Goal: Transaction & Acquisition: Obtain resource

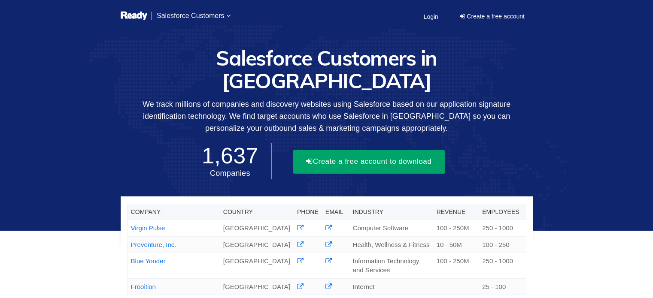
click at [367, 150] on button "Create a free account to download" at bounding box center [369, 161] width 152 height 23
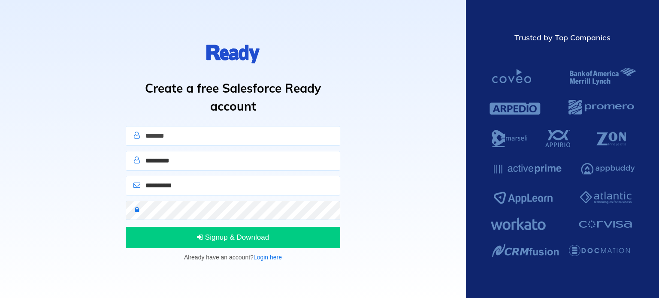
type input "*******"
type input "********"
click at [203, 185] on input "**********" at bounding box center [233, 186] width 215 height 20
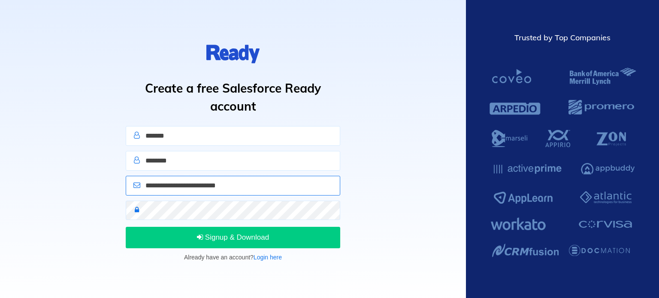
type input "**********"
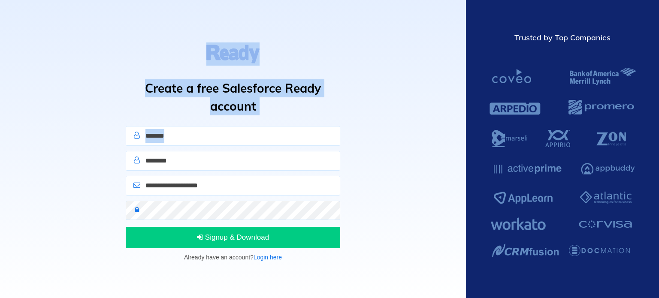
drag, startPoint x: 375, startPoint y: 139, endPoint x: 390, endPoint y: 68, distance: 72.3
click at [390, 68] on div "**********" at bounding box center [233, 149] width 466 height 298
click at [410, 94] on div "**********" at bounding box center [233, 149] width 466 height 298
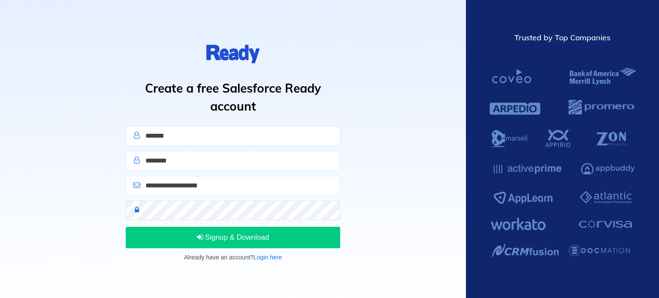
click at [381, 220] on div "**********" at bounding box center [233, 149] width 466 height 298
click at [336, 209] on keeper-lock "Open Keeper Popup" at bounding box center [334, 210] width 10 height 10
drag, startPoint x: 173, startPoint y: 227, endPoint x: 199, endPoint y: 97, distance: 131.8
click at [199, 97] on keeper-draggable-element at bounding box center [230, 152] width 137 height 119
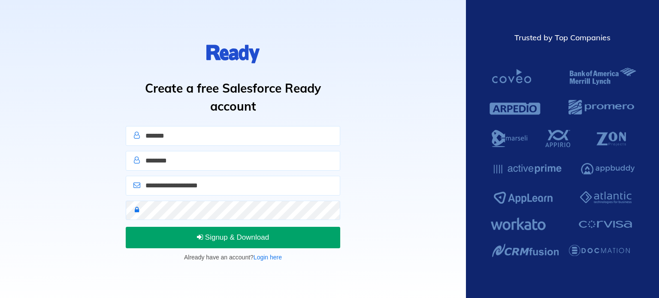
click at [292, 236] on button "Signup & Download" at bounding box center [233, 237] width 215 height 21
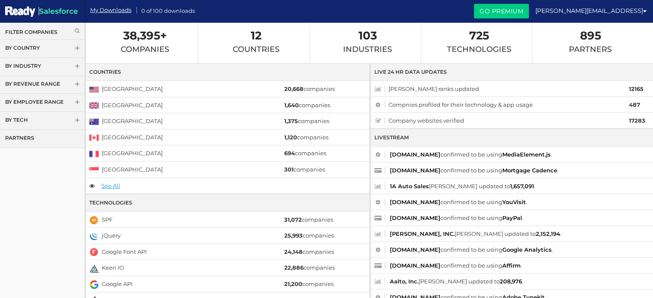
click at [53, 32] on link "Filter Companies" at bounding box center [42, 31] width 74 height 7
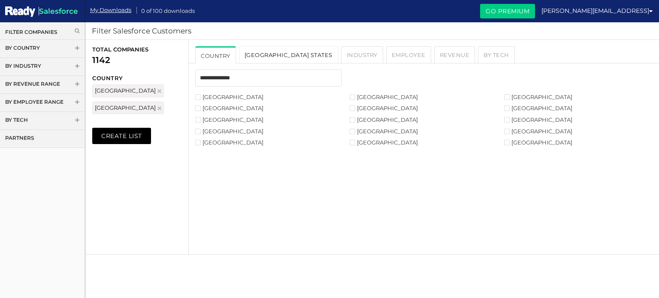
click at [251, 58] on link "[GEOGRAPHIC_DATA] States" at bounding box center [288, 54] width 99 height 17
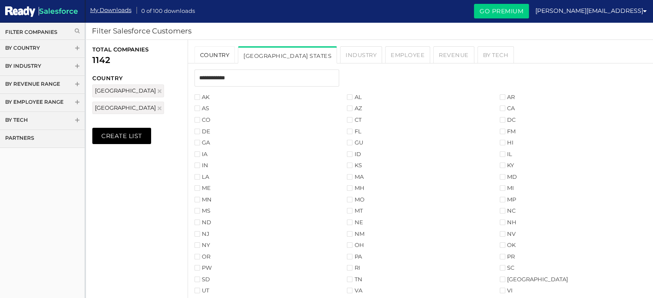
click at [218, 55] on link "Country" at bounding box center [214, 54] width 41 height 17
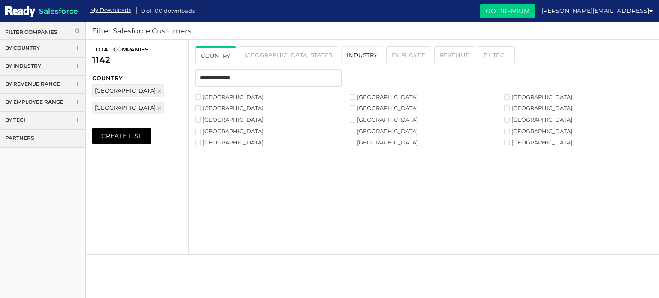
click at [341, 47] on link "Industry" at bounding box center [362, 54] width 42 height 17
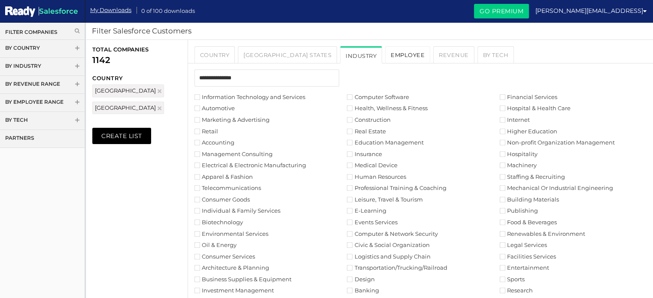
click at [385, 55] on link "Employee" at bounding box center [407, 54] width 45 height 17
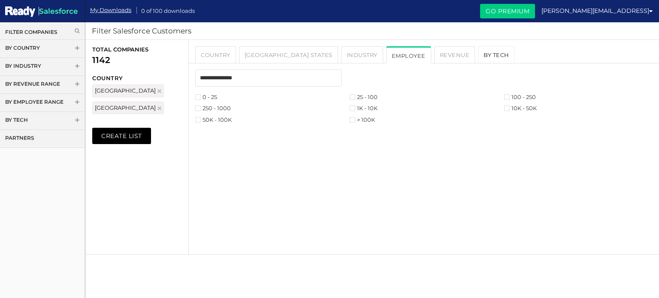
click at [478, 55] on link "By Tech" at bounding box center [496, 54] width 37 height 17
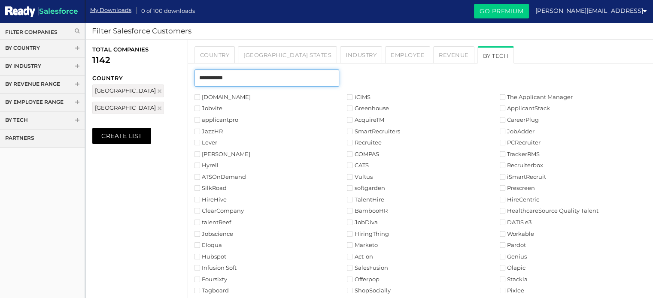
click at [302, 80] on input "text" at bounding box center [266, 78] width 145 height 17
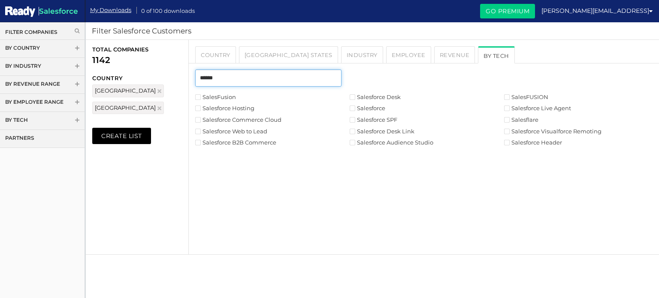
type input "******"
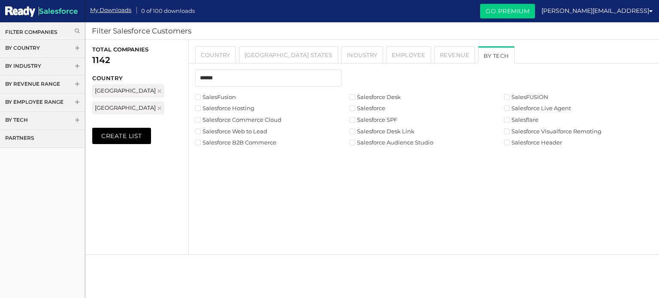
click at [349, 109] on li "Salesforce Hosting" at bounding box center [272, 108] width 155 height 8
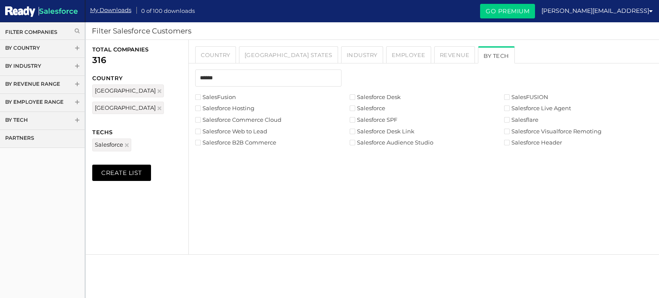
click at [263, 144] on label "Salesforce B2B Commerce" at bounding box center [235, 143] width 81 height 6
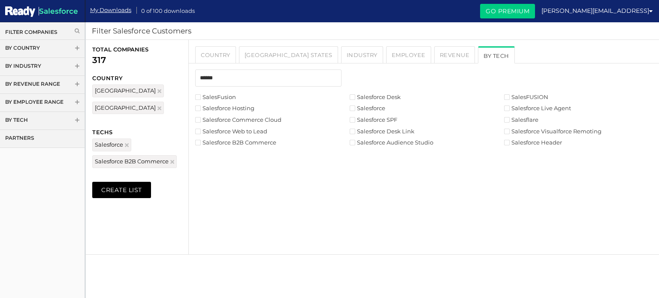
click at [202, 110] on label "Salesforce Hosting" at bounding box center [224, 109] width 59 height 6
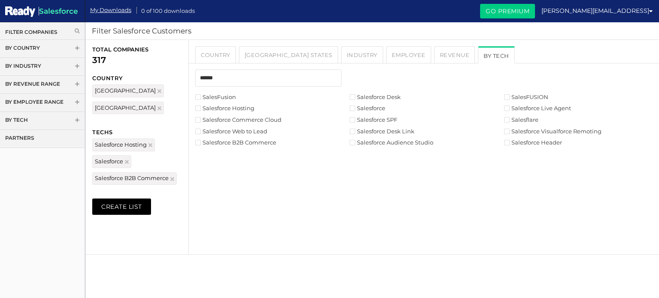
click at [202, 124] on li "Salesforce Commerce Cloud" at bounding box center [272, 120] width 155 height 8
click at [201, 121] on label "Salesforce Commerce Cloud" at bounding box center [238, 120] width 86 height 6
click at [49, 61] on link "By Industry" at bounding box center [42, 67] width 85 height 18
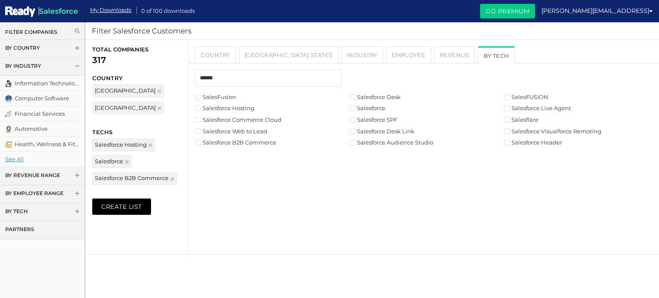
click at [65, 67] on link "By Industry" at bounding box center [42, 67] width 85 height 18
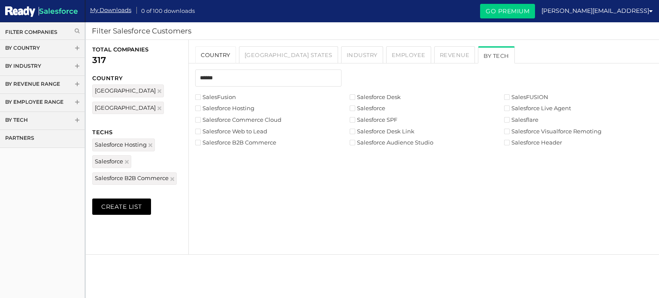
click at [225, 57] on link "Country" at bounding box center [215, 54] width 41 height 17
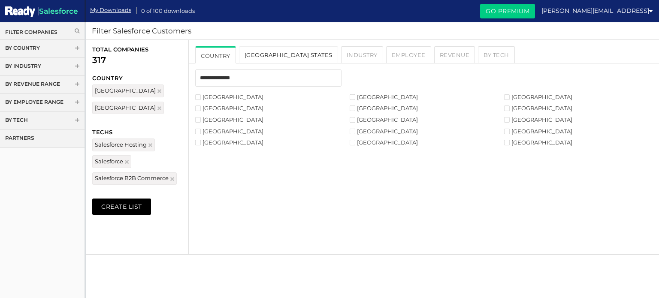
click at [264, 55] on link "[GEOGRAPHIC_DATA] States" at bounding box center [288, 54] width 99 height 17
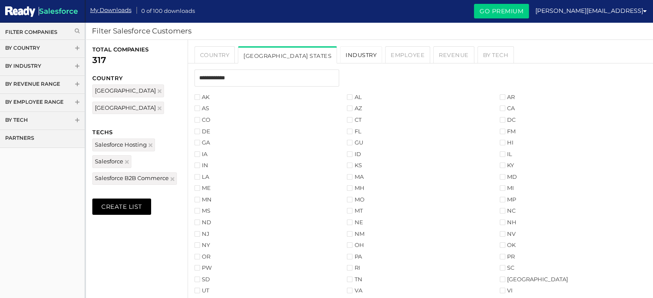
click at [340, 51] on link "Industry" at bounding box center [361, 54] width 42 height 17
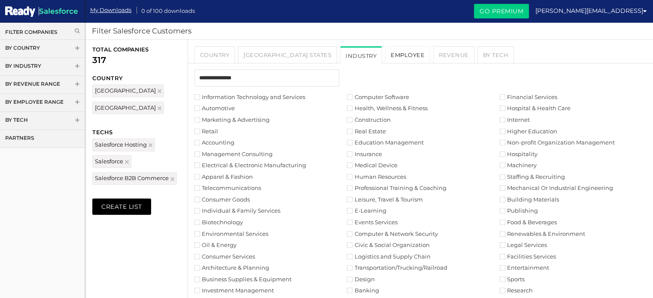
click at [385, 61] on link "Employee" at bounding box center [407, 54] width 45 height 17
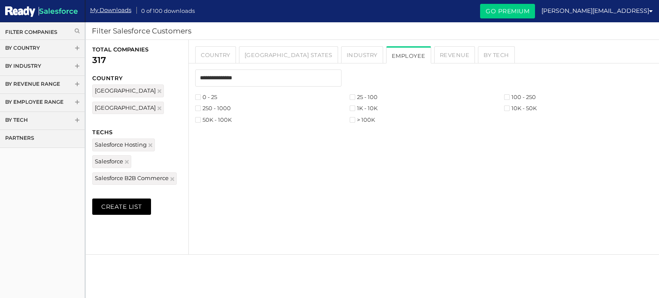
click at [217, 109] on label "250 - 1000" at bounding box center [213, 109] width 36 height 6
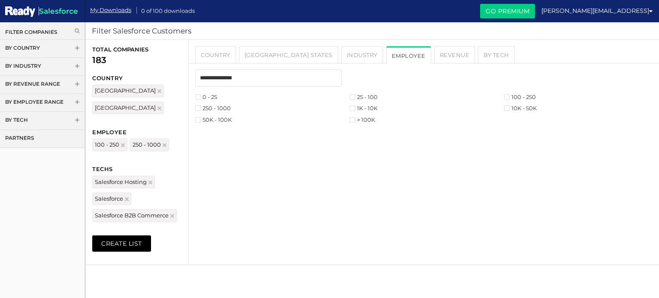
click at [359, 97] on label "25 - 100" at bounding box center [364, 97] width 28 height 6
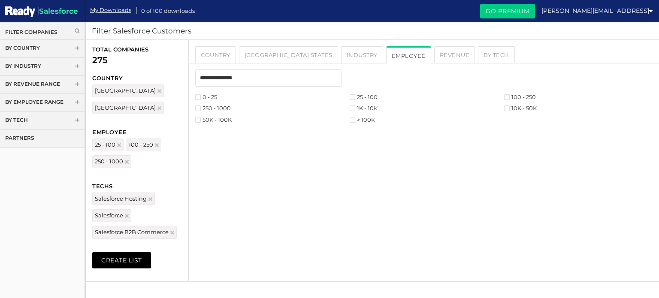
click at [359, 97] on label "25 - 100" at bounding box center [364, 97] width 28 height 6
click at [364, 109] on label "1K - 10K" at bounding box center [364, 109] width 28 height 6
click at [150, 199] on img at bounding box center [151, 199] width 4 height 4
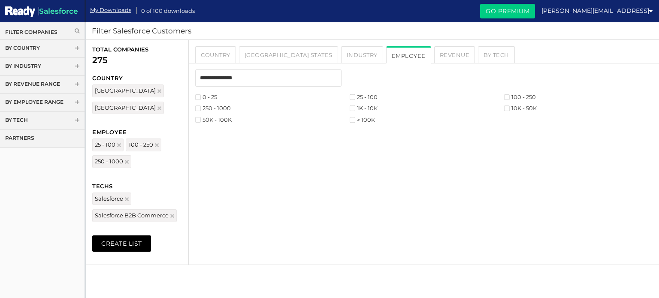
click at [175, 216] on span "Salesforce B2B Commerce" at bounding box center [134, 215] width 85 height 13
click at [173, 216] on img at bounding box center [172, 216] width 4 height 4
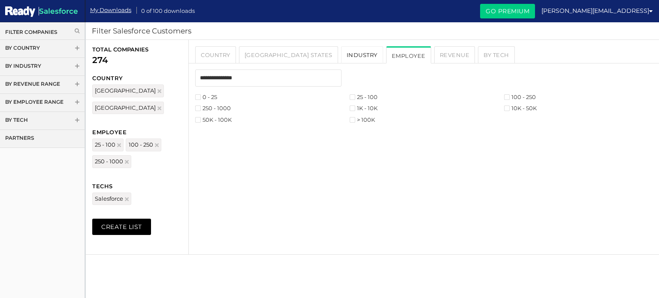
click at [341, 62] on link "Industry" at bounding box center [362, 54] width 42 height 17
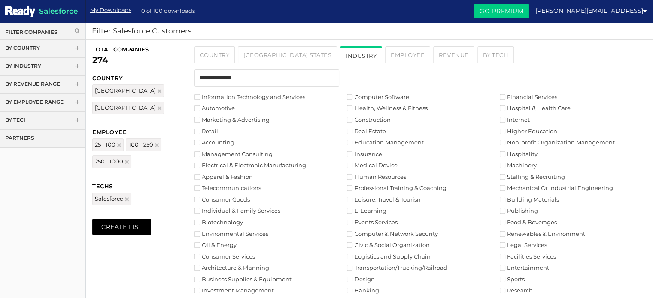
click at [200, 96] on label "Information Technology and Services" at bounding box center [249, 97] width 111 height 6
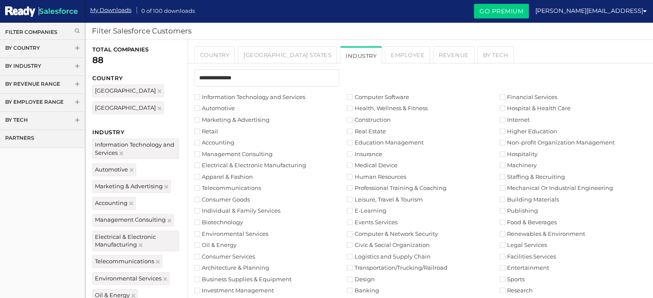
click at [200, 259] on label "Consumer Services" at bounding box center [224, 257] width 61 height 6
click at [201, 277] on label "Business Supplies & Equipment" at bounding box center [242, 280] width 97 height 6
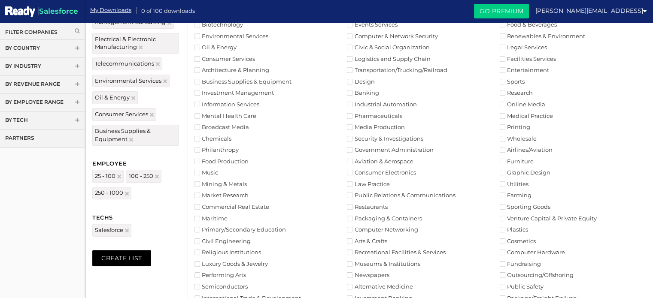
scroll to position [200, 0]
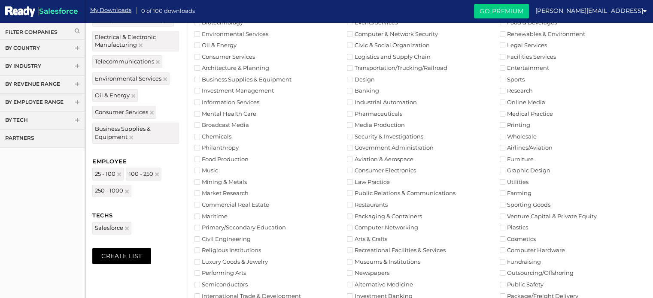
click at [222, 92] on label "Investment Management" at bounding box center [233, 91] width 79 height 6
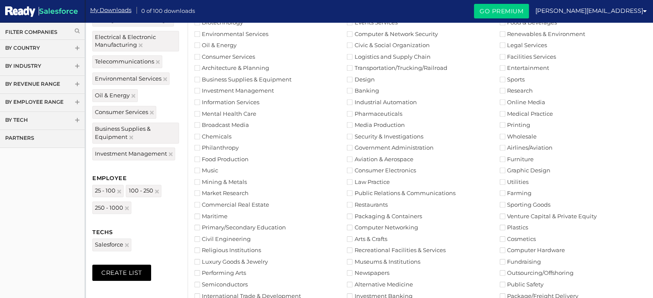
click at [200, 102] on label "Information Services" at bounding box center [226, 103] width 65 height 6
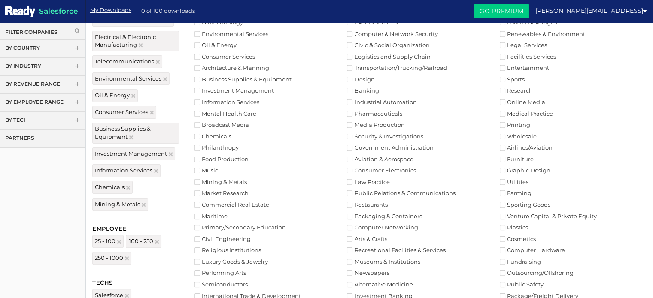
click at [202, 238] on label "Civil Engineering" at bounding box center [222, 240] width 56 height 6
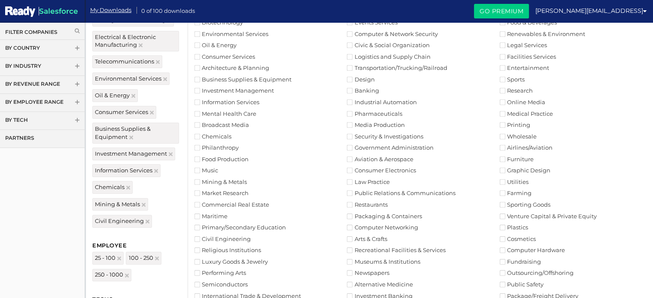
click at [209, 283] on label "Semiconductors" at bounding box center [220, 285] width 53 height 6
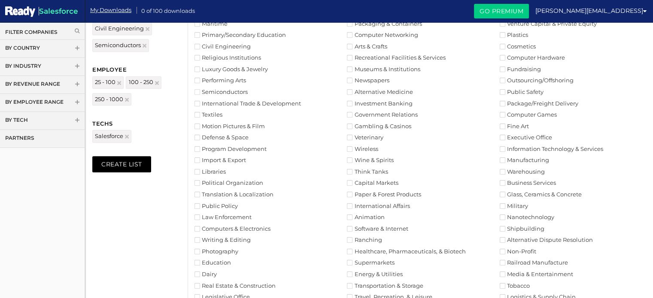
scroll to position [402, 0]
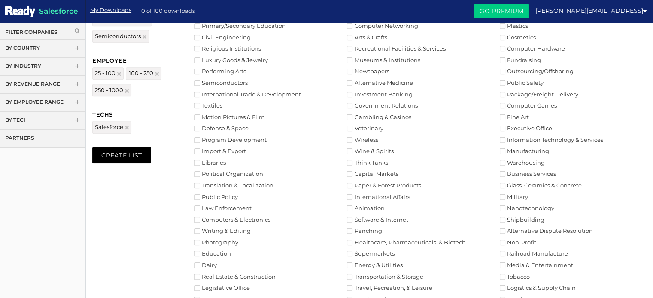
click at [228, 95] on label "International Trade & Development" at bounding box center [247, 95] width 106 height 6
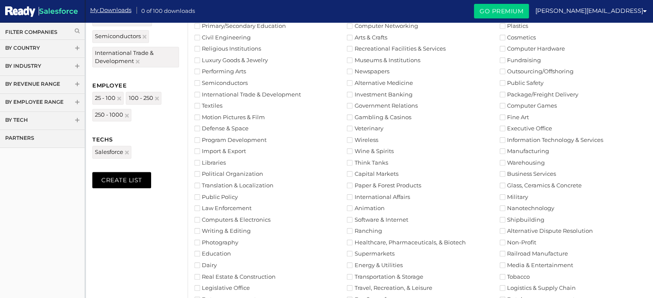
click at [216, 142] on label "Program Development" at bounding box center [230, 140] width 72 height 6
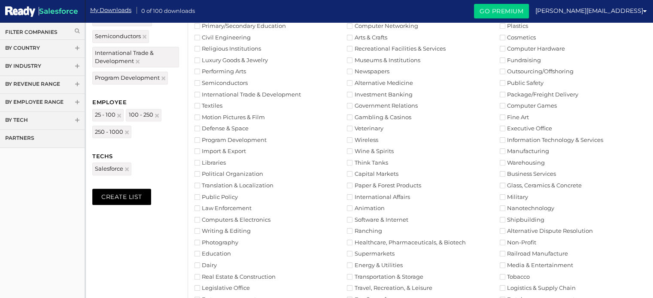
click at [207, 184] on label "Translation & Localization" at bounding box center [233, 186] width 79 height 6
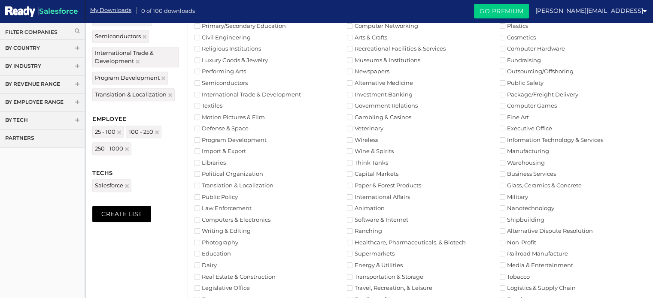
click at [208, 208] on label "Law Enforcement" at bounding box center [222, 209] width 57 height 6
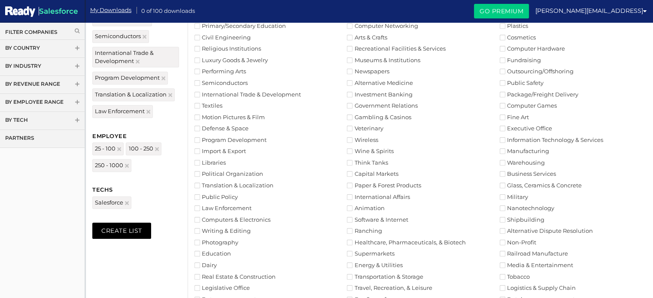
click at [208, 219] on label "Computers & Electronics" at bounding box center [232, 220] width 76 height 6
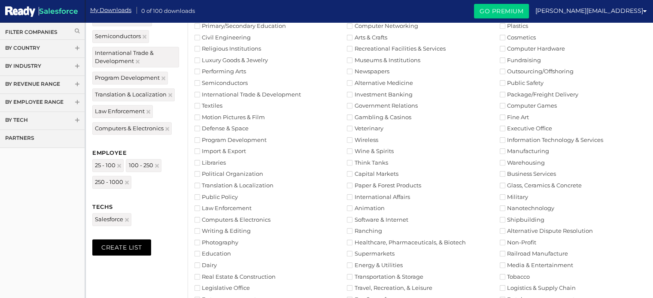
click at [206, 274] on label "Real Estate & Construction" at bounding box center [234, 277] width 81 height 6
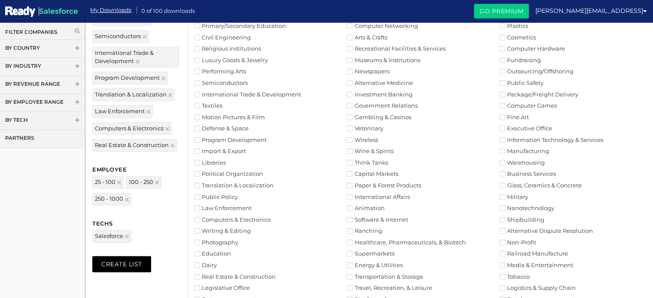
drag, startPoint x: 653, startPoint y: 197, endPoint x: 653, endPoint y: 205, distance: 7.7
click at [653, 205] on html "Salesforce Menu My Downloads 0 of 100 downloads olivier@everready.ai My Account…" at bounding box center [326, 45] width 653 height 895
click at [648, 211] on li "Nanotechnology" at bounding box center [576, 208] width 153 height 8
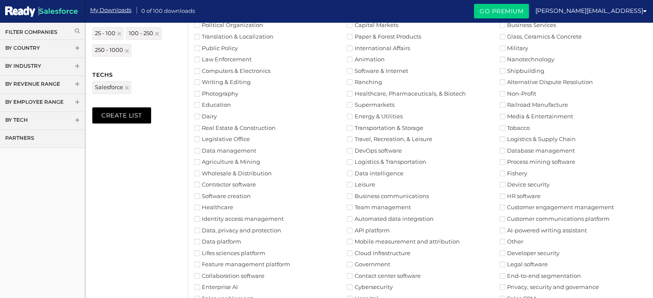
scroll to position [597, 0]
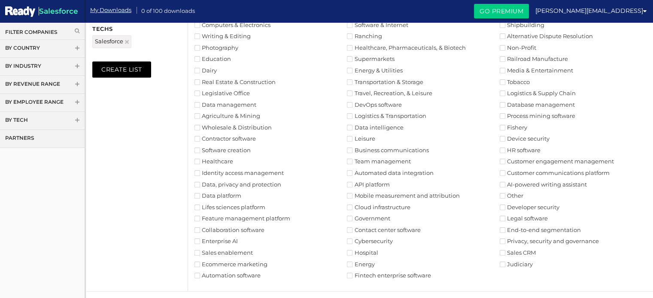
click at [201, 103] on label "Data management" at bounding box center [225, 105] width 62 height 6
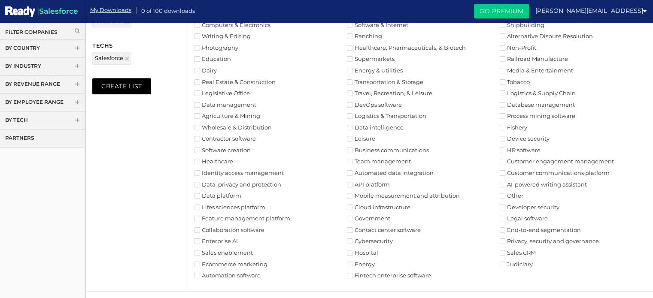
click at [201, 127] on label "Wholesale & Distribution" at bounding box center [232, 128] width 77 height 6
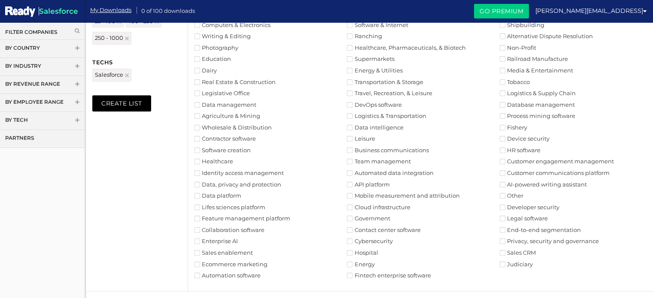
click at [201, 140] on label "Contractor software" at bounding box center [224, 139] width 61 height 6
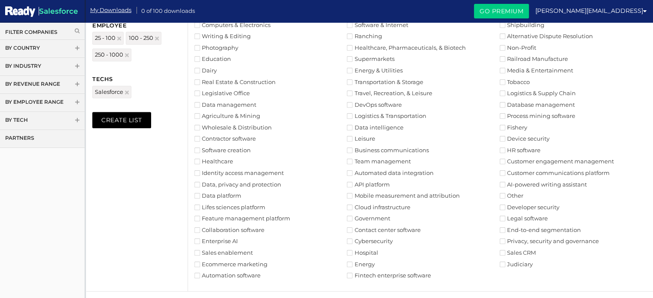
click at [201, 152] on label "Software creation" at bounding box center [222, 151] width 56 height 6
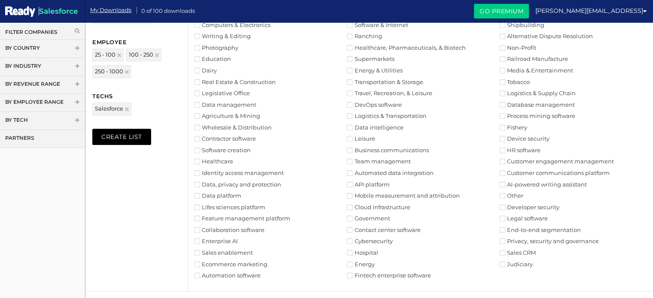
click at [201, 164] on li "Healthcare" at bounding box center [270, 162] width 153 height 8
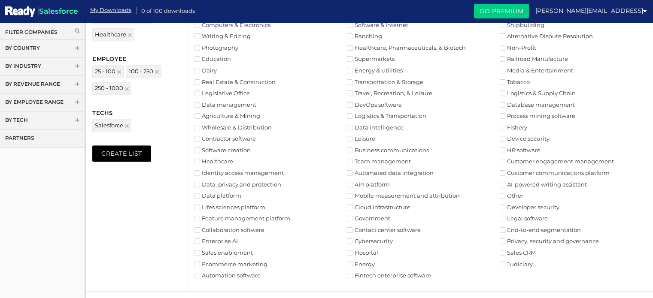
click at [206, 229] on label "Collaboration software" at bounding box center [229, 231] width 70 height 6
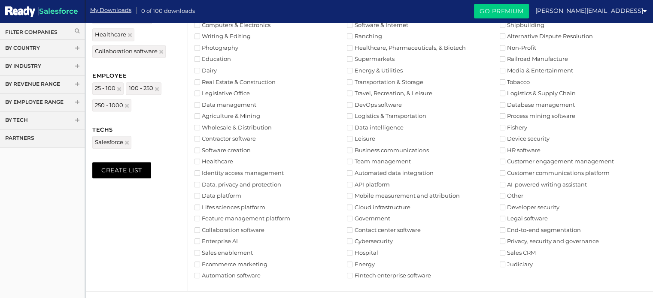
click at [208, 242] on label "Enterprise AI" at bounding box center [215, 242] width 43 height 6
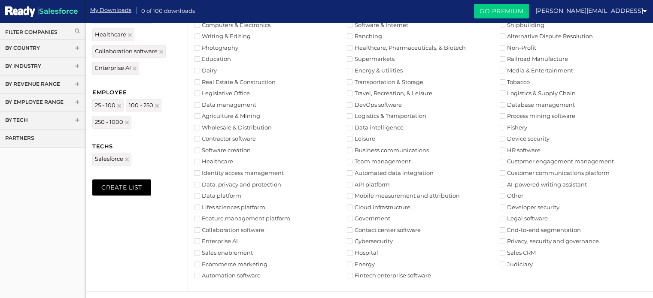
click at [208, 252] on label "Sales enablement" at bounding box center [223, 253] width 58 height 6
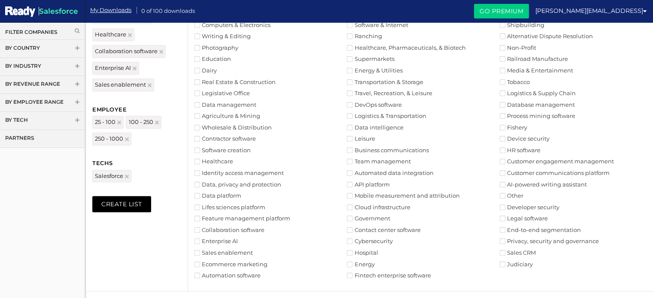
click at [212, 274] on label "Automation software" at bounding box center [227, 276] width 66 height 6
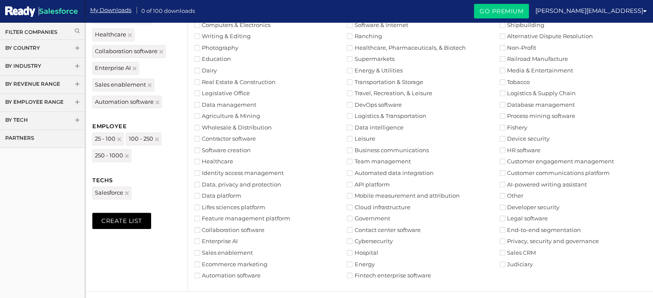
click at [213, 263] on label "Ecommerce marketing" at bounding box center [230, 265] width 73 height 6
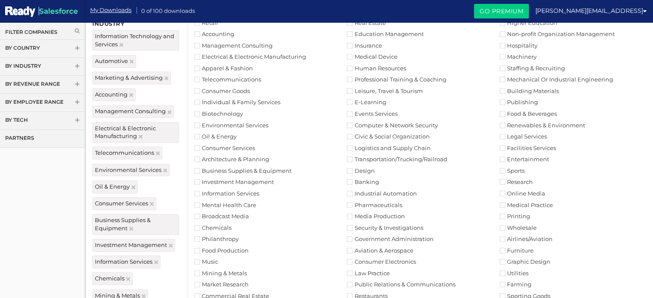
scroll to position [0, 0]
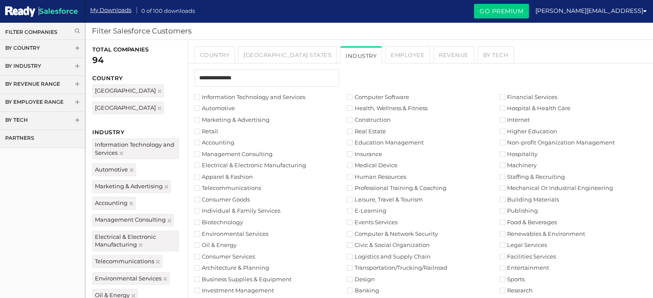
click at [376, 96] on label "Computer Software" at bounding box center [378, 97] width 62 height 6
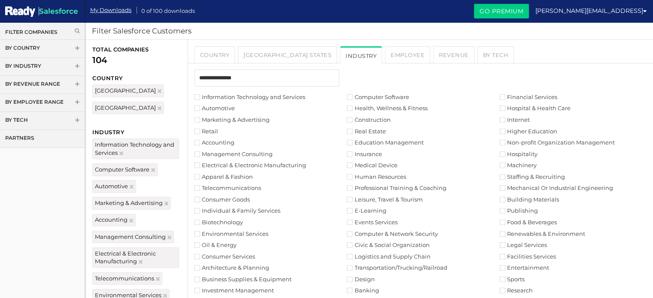
click at [376, 118] on label "Construction" at bounding box center [368, 120] width 43 height 6
click at [374, 129] on label "Real Estate" at bounding box center [366, 132] width 39 height 6
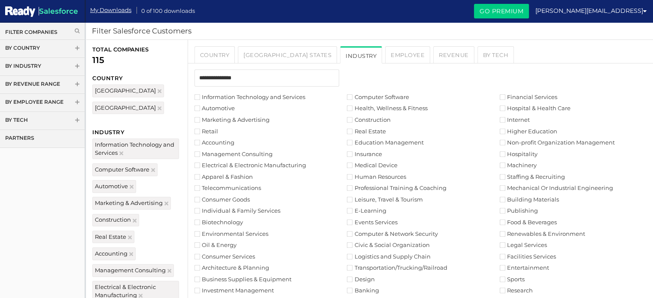
click at [371, 156] on label "Insurance" at bounding box center [364, 155] width 35 height 6
click at [370, 167] on label "Medical Device" at bounding box center [372, 166] width 50 height 6
click at [370, 178] on label "Human Resources" at bounding box center [376, 177] width 59 height 6
click at [367, 163] on label "Medical Device" at bounding box center [372, 166] width 50 height 6
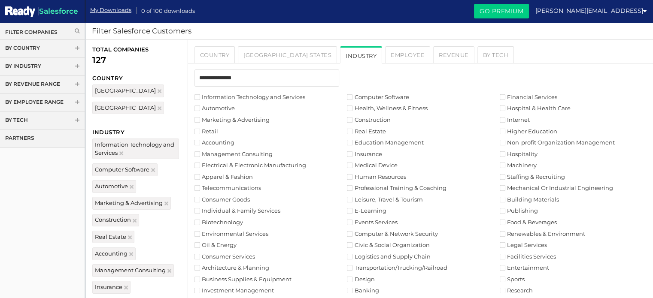
click at [367, 163] on label "Medical Device" at bounding box center [372, 166] width 50 height 6
click at [370, 190] on label "Professional Training & Coaching" at bounding box center [396, 188] width 99 height 6
click at [368, 187] on label "Professional Training & Coaching" at bounding box center [396, 188] width 99 height 6
click at [369, 209] on label "E-Learning" at bounding box center [366, 211] width 39 height 6
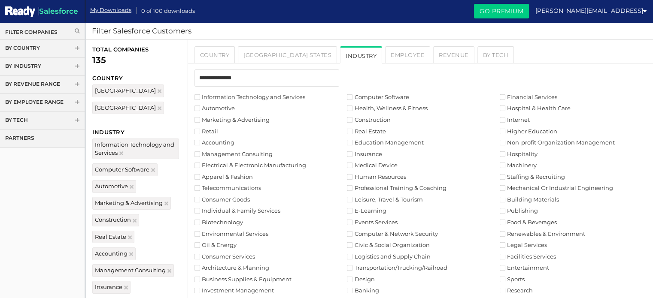
click at [372, 220] on label "Events Services" at bounding box center [372, 223] width 50 height 6
click at [377, 236] on label "Computer & Network Security" at bounding box center [392, 234] width 91 height 6
click at [378, 256] on label "Logistics and Supply Chain" at bounding box center [388, 257] width 83 height 6
click at [378, 269] on label "Transportation/Trucking/Railroad" at bounding box center [397, 268] width 100 height 6
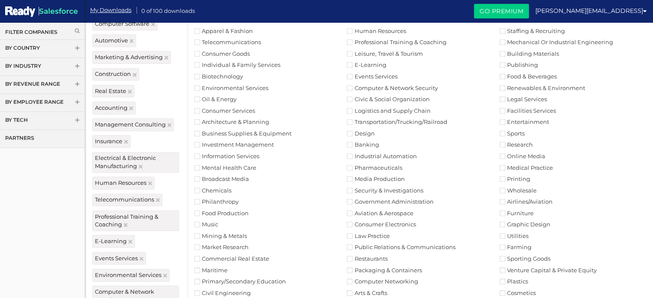
scroll to position [153, 0]
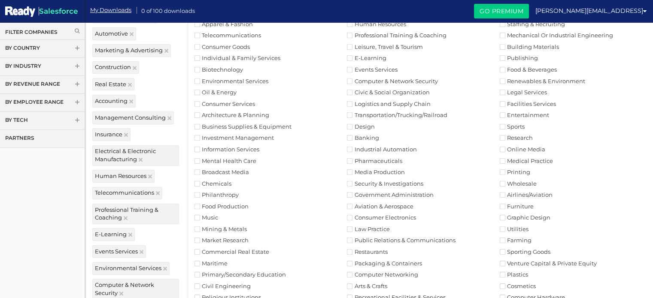
click at [385, 147] on label "Industrial Automation" at bounding box center [382, 150] width 70 height 6
click at [379, 163] on label "Pharmaceuticals" at bounding box center [374, 161] width 55 height 6
click at [376, 182] on label "Security & Investigations" at bounding box center [385, 184] width 76 height 6
click at [376, 208] on label "Aviation & Aerospace" at bounding box center [380, 207] width 66 height 6
click at [373, 204] on label "Aviation & Aerospace" at bounding box center [380, 207] width 66 height 6
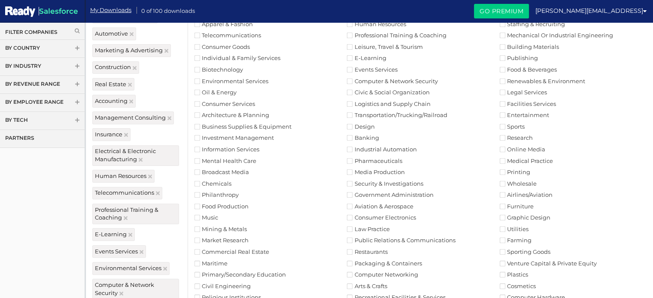
click at [373, 205] on label "Aviation & Aerospace" at bounding box center [380, 207] width 66 height 6
click at [377, 216] on label "Consumer Electronics" at bounding box center [381, 218] width 69 height 6
click at [376, 227] on label "Law Practice" at bounding box center [368, 230] width 43 height 6
click at [377, 241] on label "Public Relations & Communications" at bounding box center [401, 241] width 108 height 6
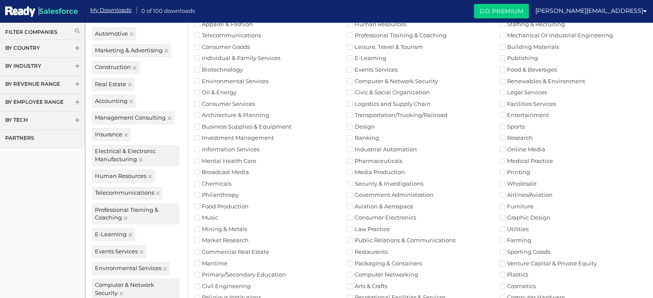
click at [377, 262] on label "Packaging & Containers" at bounding box center [384, 264] width 75 height 6
click at [373, 274] on label "Computer Networking" at bounding box center [382, 275] width 71 height 6
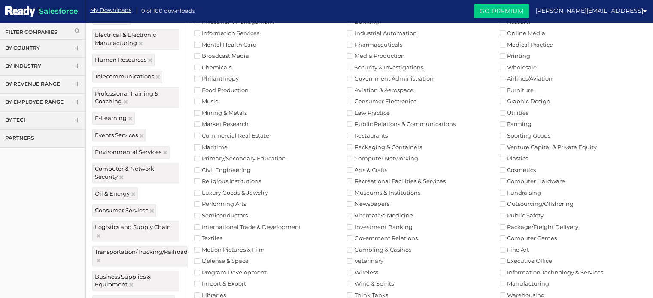
scroll to position [325, 0]
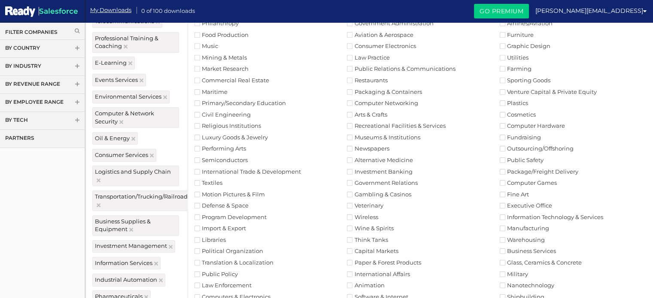
click at [370, 212] on ul "Information Technology and Services Computer Software Financial Services Automo…" at bounding box center [420, 165] width 465 height 793
click at [369, 216] on label "Wireless" at bounding box center [362, 218] width 31 height 6
click at [371, 249] on label "Capital Markets" at bounding box center [372, 252] width 51 height 6
click at [378, 295] on label "Software & Internet" at bounding box center [377, 297] width 61 height 6
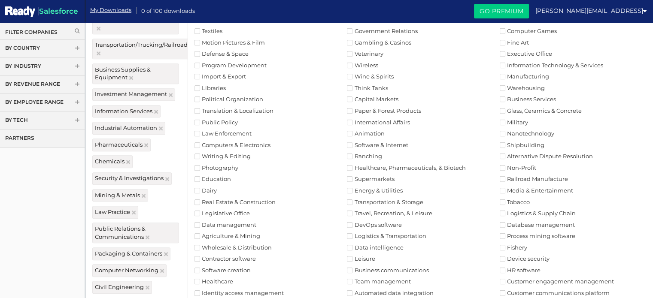
scroll to position [513, 0]
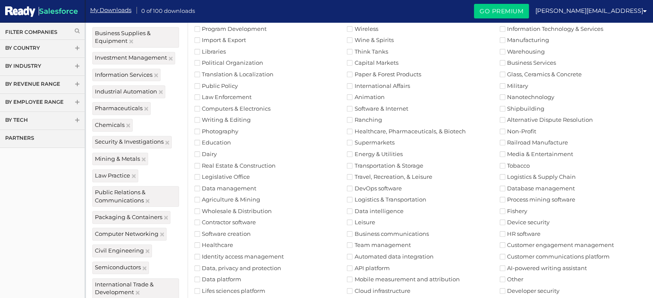
click at [373, 129] on label "Healthcare, Pharmaceuticals, & Biotech" at bounding box center [406, 132] width 118 height 6
click at [373, 154] on label "Energy & Utilities" at bounding box center [374, 155] width 55 height 6
click at [373, 163] on label "Transportation & Storage" at bounding box center [385, 166] width 76 height 6
click at [376, 187] on label "DevOps software" at bounding box center [374, 189] width 55 height 6
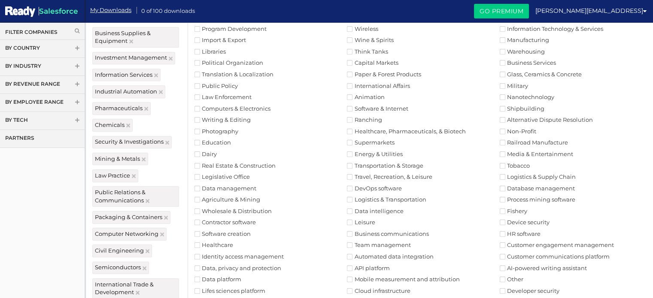
click at [384, 198] on label "Logistics & Transportation" at bounding box center [386, 200] width 79 height 6
click at [382, 209] on label "Data intelligence" at bounding box center [375, 212] width 56 height 6
click at [380, 231] on label "Business communications" at bounding box center [388, 234] width 82 height 6
click at [379, 243] on label "Team management" at bounding box center [379, 246] width 64 height 6
click at [382, 288] on label "Cloud infrastructure" at bounding box center [378, 291] width 63 height 6
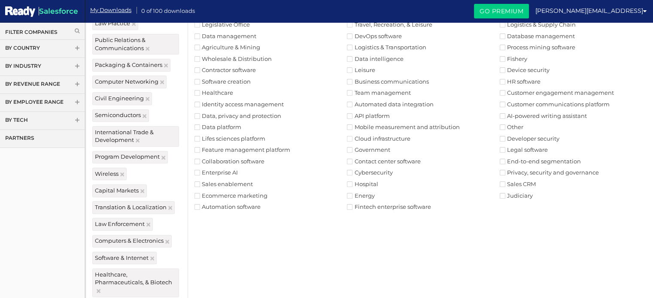
scroll to position [667, 0]
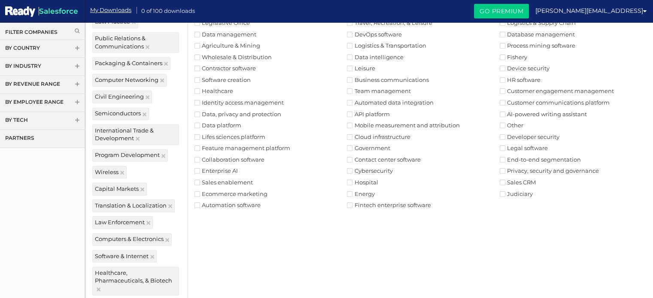
click at [364, 171] on label "Cybersecurity" at bounding box center [370, 171] width 46 height 6
click at [363, 191] on label "Energy" at bounding box center [360, 194] width 27 height 6
click at [363, 203] on label "Fintech enterprise software" at bounding box center [389, 206] width 84 height 6
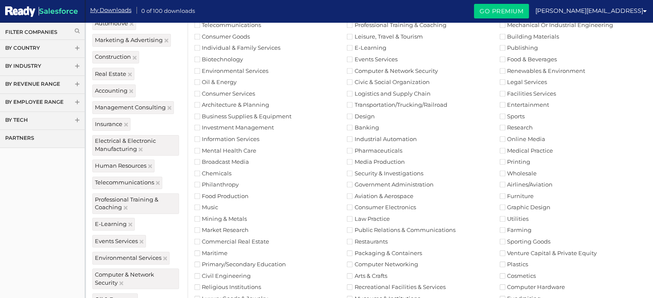
scroll to position [0, 0]
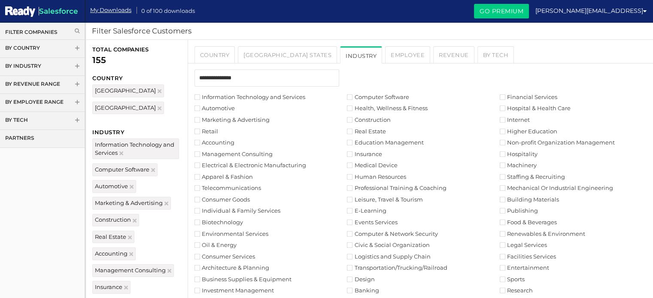
click at [522, 99] on label "Financial Services" at bounding box center [529, 97] width 58 height 6
click at [522, 120] on label "Internet" at bounding box center [515, 120] width 30 height 6
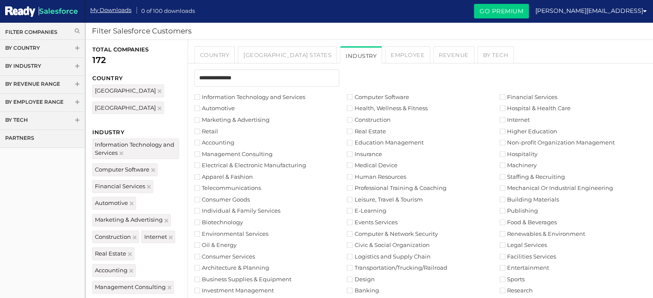
click at [522, 156] on label "Hospitality" at bounding box center [519, 155] width 38 height 6
click at [522, 164] on label "Machinery" at bounding box center [518, 166] width 37 height 6
click at [522, 174] on label "Staffing & Recruiting" at bounding box center [532, 177] width 65 height 6
click at [522, 198] on label "Building Materials" at bounding box center [529, 200] width 59 height 6
click at [519, 189] on label "Mechanical Or Industrial Engineering" at bounding box center [556, 188] width 113 height 6
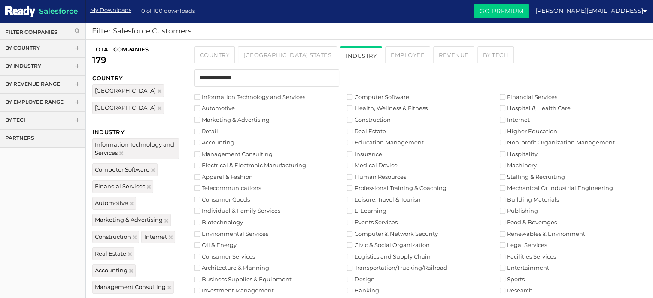
click at [520, 213] on label "Publishing" at bounding box center [519, 211] width 38 height 6
click at [519, 211] on label "Publishing" at bounding box center [519, 211] width 38 height 6
click at [529, 237] on li "Renewables & Environment" at bounding box center [576, 234] width 153 height 8
click at [525, 235] on label "Renewables & Environment" at bounding box center [542, 234] width 85 height 6
click at [528, 254] on label "Facilities Services" at bounding box center [528, 257] width 56 height 6
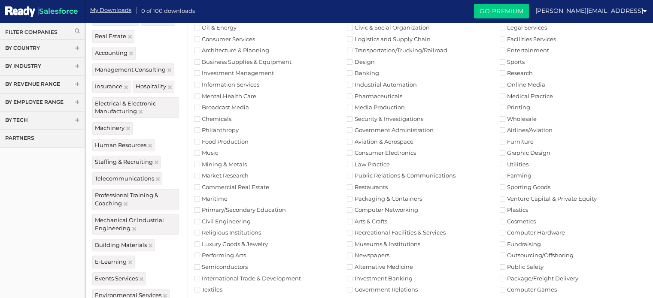
scroll to position [223, 0]
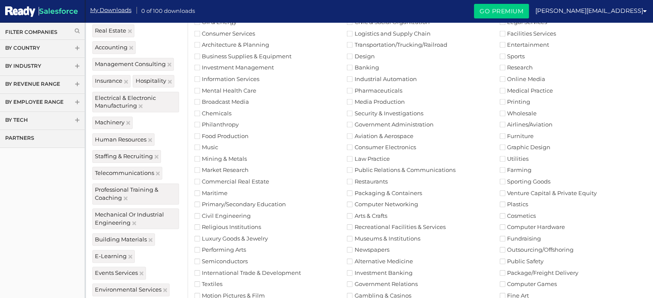
click at [516, 101] on label "Printing" at bounding box center [515, 102] width 30 height 6
click at [515, 114] on label "Wholesale" at bounding box center [518, 114] width 37 height 6
click at [517, 124] on label "Airlines/Aviation" at bounding box center [526, 125] width 53 height 6
click at [513, 134] on label "Furniture" at bounding box center [517, 137] width 34 height 6
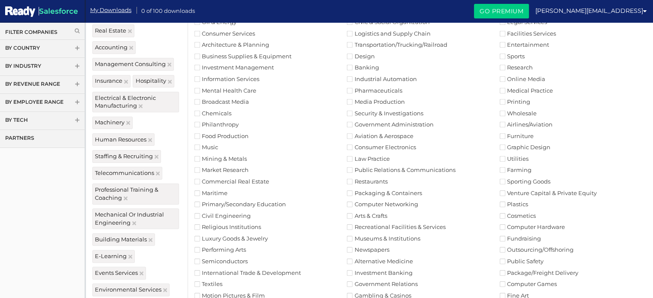
click at [517, 158] on label "Utilities" at bounding box center [514, 159] width 29 height 6
click at [522, 191] on label "Venture Capital & Private Equity" at bounding box center [548, 194] width 97 height 6
click at [520, 203] on label "Plastics" at bounding box center [514, 205] width 28 height 6
click at [522, 225] on label "Computer Hardware" at bounding box center [532, 228] width 65 height 6
click at [524, 250] on label "Outsourcing/Offshoring" at bounding box center [537, 250] width 74 height 6
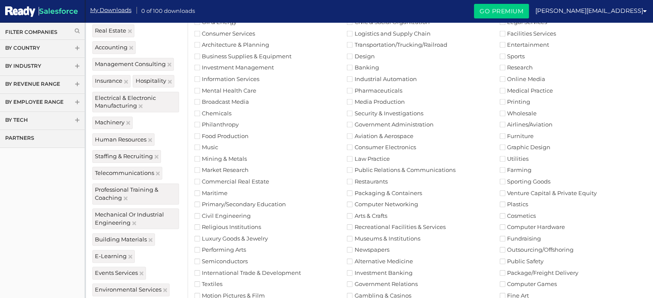
click at [525, 269] on li "Package/Freight Delivery" at bounding box center [576, 273] width 153 height 8
click at [525, 272] on label "Package/Freight Delivery" at bounding box center [539, 273] width 79 height 6
click at [532, 283] on label "Computer Games" at bounding box center [528, 285] width 57 height 6
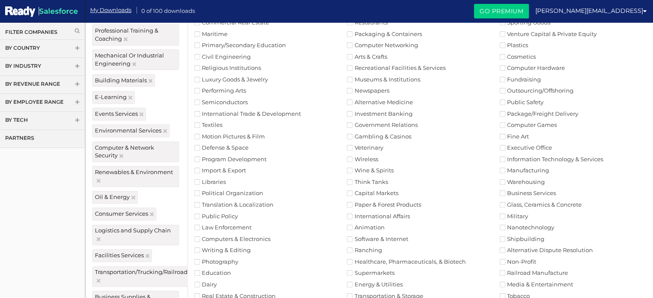
scroll to position [383, 0]
click at [533, 156] on label "Information Technology & Services" at bounding box center [551, 159] width 103 height 6
click at [525, 169] on label "Manufacturing" at bounding box center [524, 170] width 49 height 6
click at [525, 190] on label "Business Services" at bounding box center [528, 193] width 56 height 6
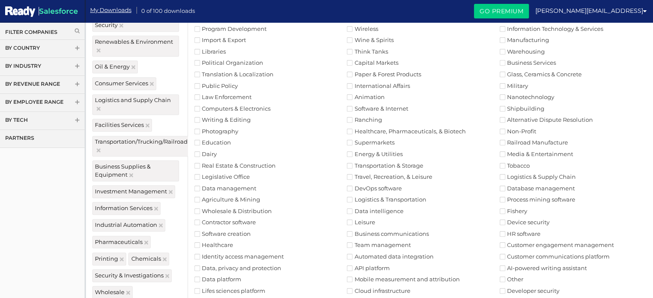
scroll to position [521, 0]
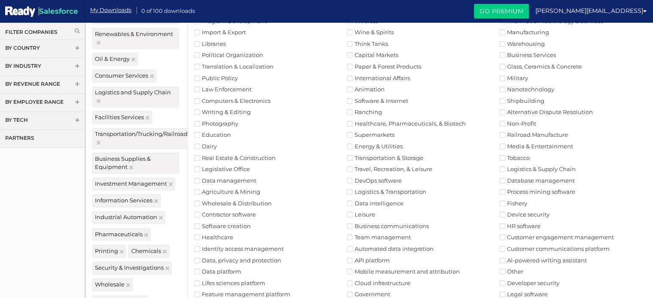
click at [528, 236] on label "Customer engagement management" at bounding box center [557, 238] width 114 height 6
click at [526, 248] on label "Customer communications platform" at bounding box center [555, 249] width 110 height 6
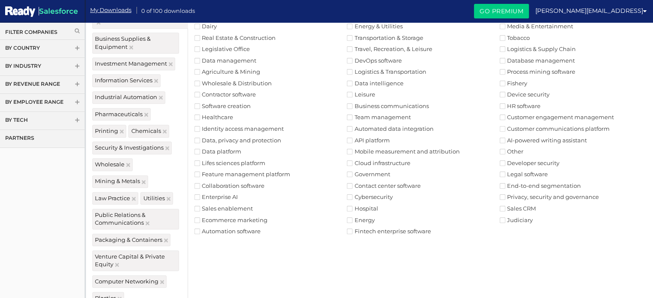
scroll to position [664, 0]
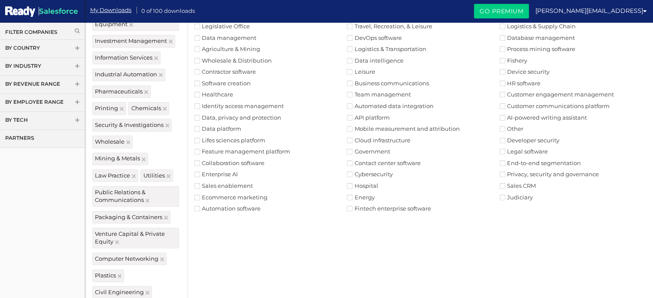
click at [513, 154] on label "Legal software" at bounding box center [524, 152] width 48 height 6
click at [523, 184] on label "Sales CRM" at bounding box center [518, 186] width 36 height 6
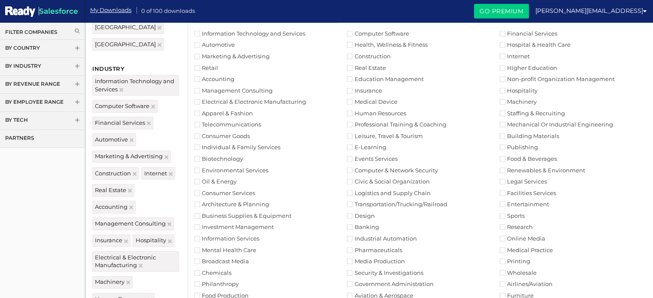
scroll to position [0, 0]
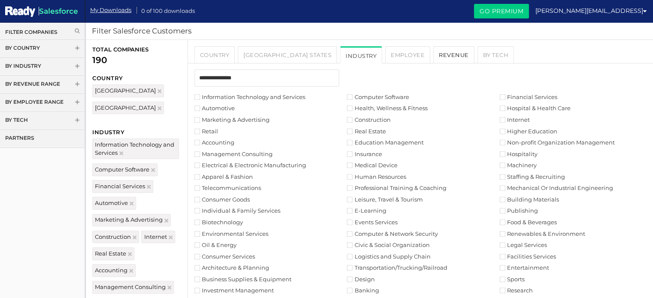
click at [433, 57] on link "Revenue" at bounding box center [453, 54] width 41 height 17
click at [433, 56] on link "Revenue" at bounding box center [453, 54] width 41 height 17
click at [433, 59] on link "Revenue" at bounding box center [453, 54] width 41 height 17
click at [385, 55] on link "Employee" at bounding box center [407, 54] width 45 height 17
click at [433, 52] on link "Revenue" at bounding box center [453, 54] width 41 height 17
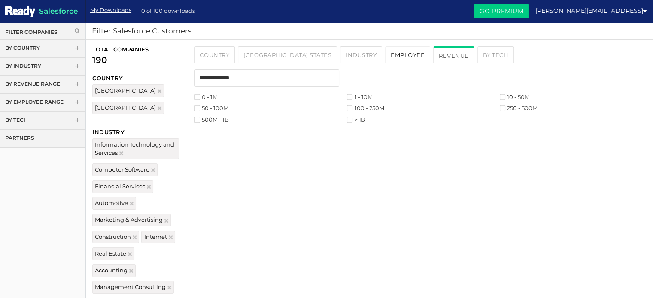
click at [385, 56] on link "Employee" at bounding box center [407, 54] width 45 height 17
click at [364, 106] on label "1K - 10K" at bounding box center [361, 109] width 28 height 6
click at [433, 55] on link "Revenue" at bounding box center [453, 54] width 41 height 17
click at [385, 53] on link "Employee" at bounding box center [407, 54] width 45 height 17
click at [433, 53] on link "Revenue" at bounding box center [453, 54] width 41 height 17
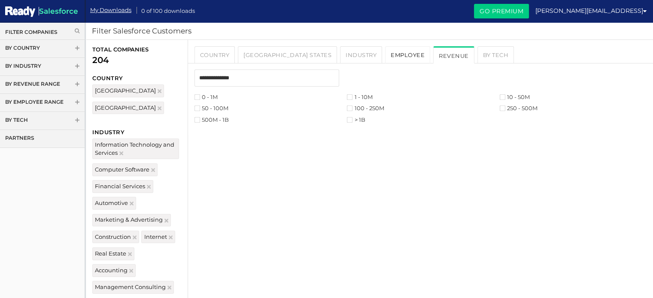
click at [385, 54] on link "Employee" at bounding box center [407, 54] width 45 height 17
click at [221, 99] on li "0 - 25" at bounding box center [270, 97] width 153 height 8
click at [216, 97] on label "0 - 25" at bounding box center [205, 97] width 22 height 6
click at [211, 96] on label "0 - 25" at bounding box center [205, 97] width 22 height 6
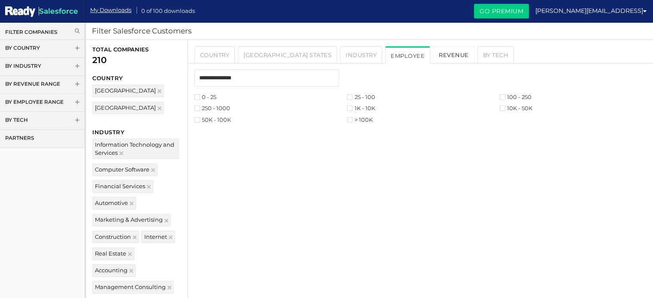
click at [433, 53] on link "Revenue" at bounding box center [453, 54] width 41 height 17
click at [355, 96] on label "1 - 10M" at bounding box center [359, 97] width 25 height 6
click at [158, 108] on img at bounding box center [160, 108] width 4 height 4
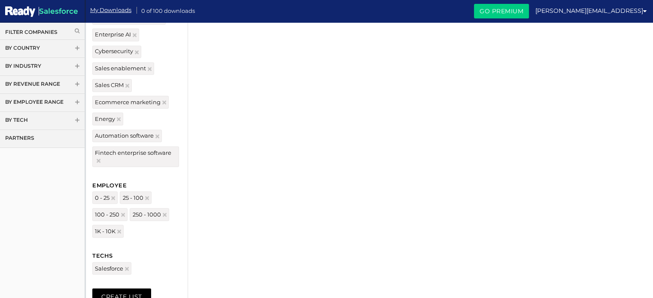
scroll to position [1552, 0]
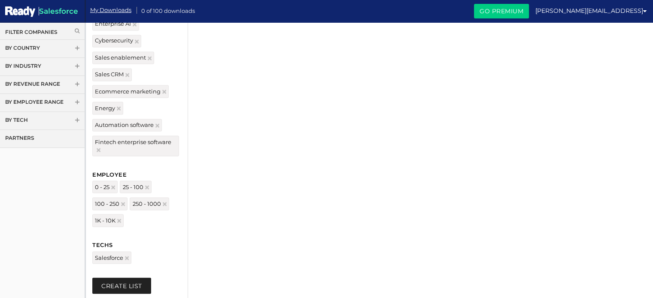
click at [103, 278] on button "Create List" at bounding box center [121, 286] width 59 height 16
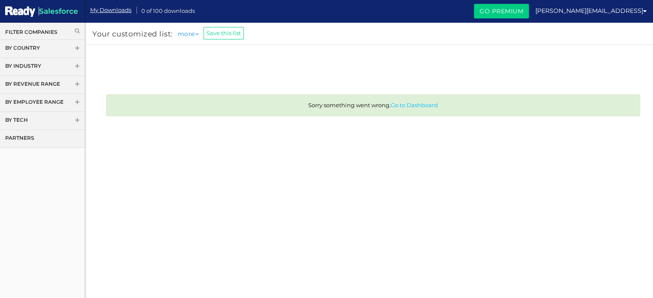
click at [416, 106] on link "Go to Dashboard" at bounding box center [414, 105] width 47 height 7
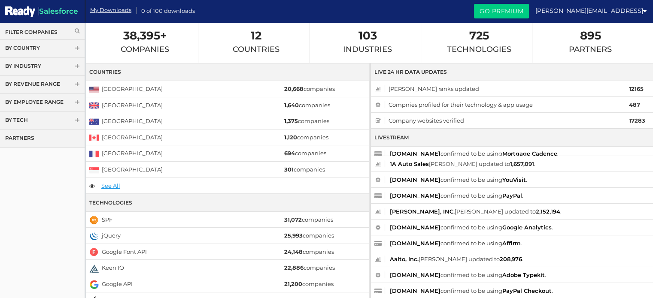
click at [30, 34] on link "Filter Companies" at bounding box center [42, 31] width 74 height 7
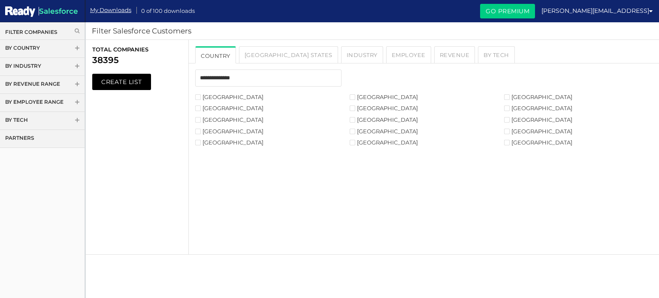
click at [367, 97] on label "[GEOGRAPHIC_DATA]" at bounding box center [384, 97] width 68 height 6
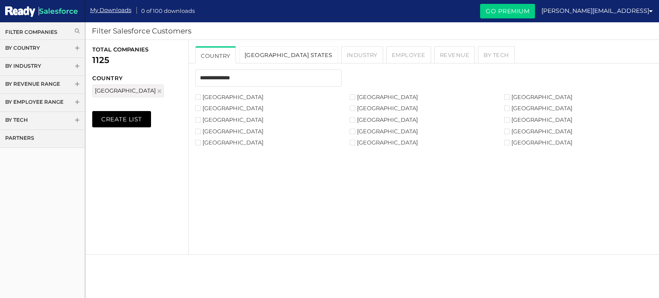
click at [259, 52] on link "[GEOGRAPHIC_DATA] States" at bounding box center [288, 54] width 99 height 17
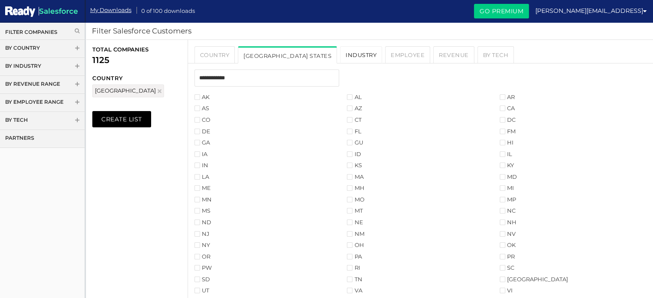
click at [340, 49] on link "Industry" at bounding box center [361, 54] width 42 height 17
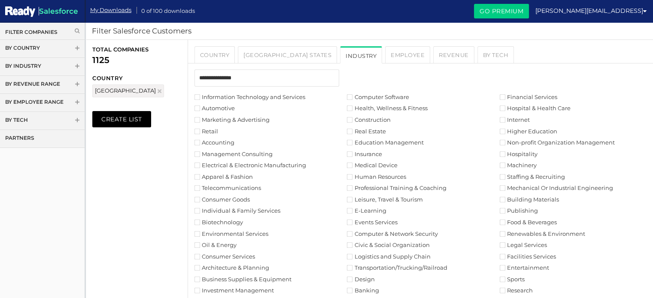
click at [205, 96] on label "Information Technology and Services" at bounding box center [249, 97] width 111 height 6
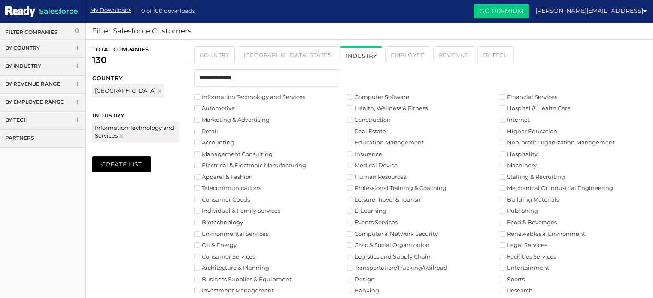
click at [228, 150] on li "Management Consulting" at bounding box center [270, 154] width 153 height 8
click at [225, 154] on label "Management Consulting" at bounding box center [233, 155] width 78 height 6
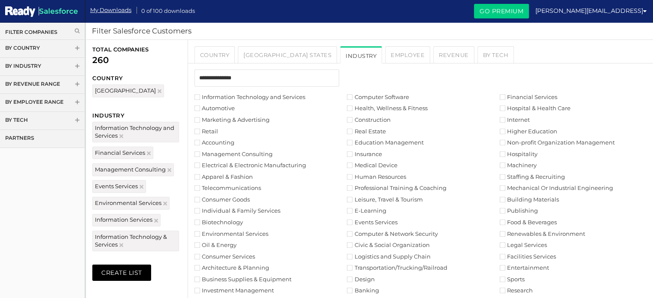
click at [498, 242] on li "Civic & Social Organization" at bounding box center [423, 245] width 153 height 8
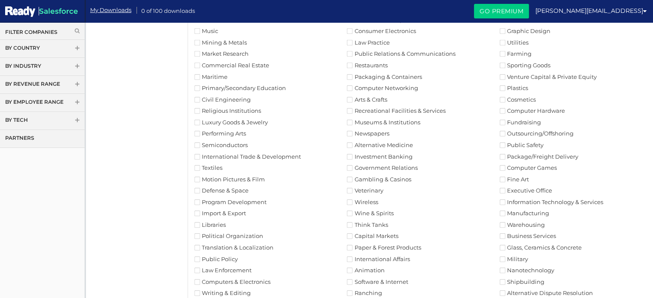
scroll to position [349, 0]
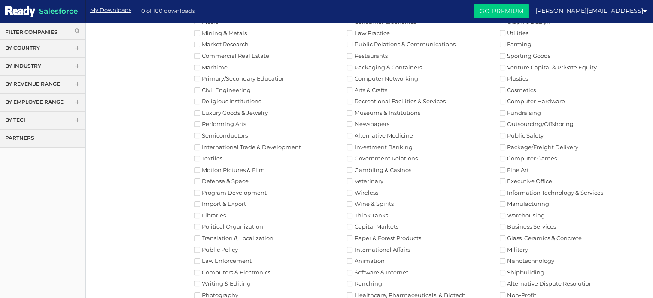
click at [367, 99] on label "Recreational Facilities & Services" at bounding box center [396, 102] width 98 height 6
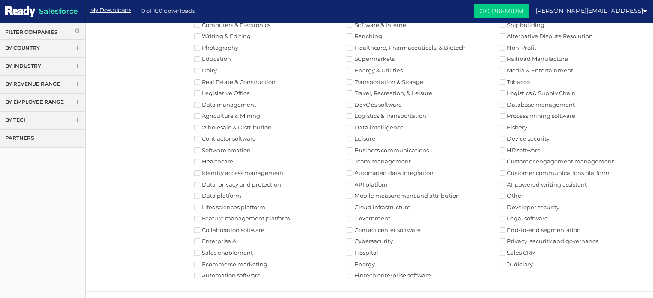
scroll to position [170, 0]
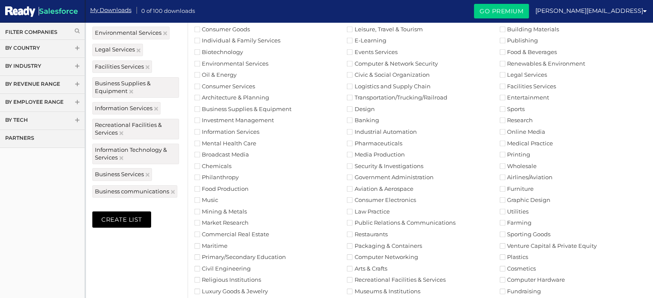
click at [371, 221] on label "Public Relations & Communications" at bounding box center [401, 223] width 108 height 6
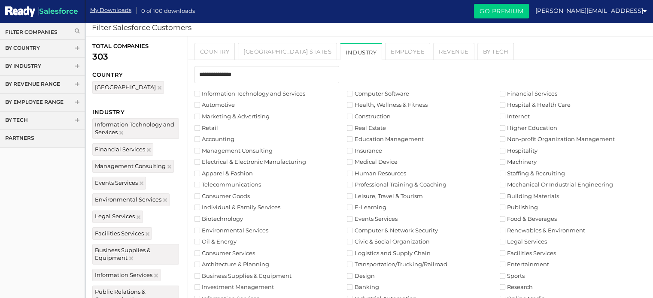
scroll to position [4, 0]
click at [235, 181] on label "Telecommunications" at bounding box center [227, 184] width 67 height 6
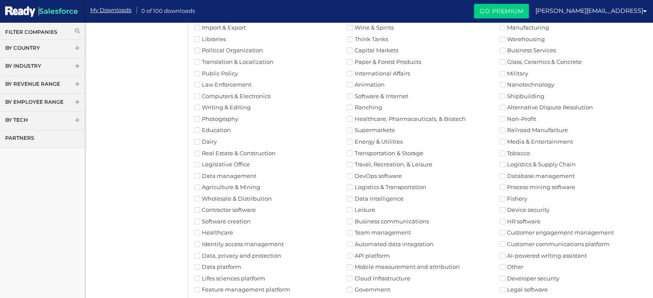
scroll to position [590, 0]
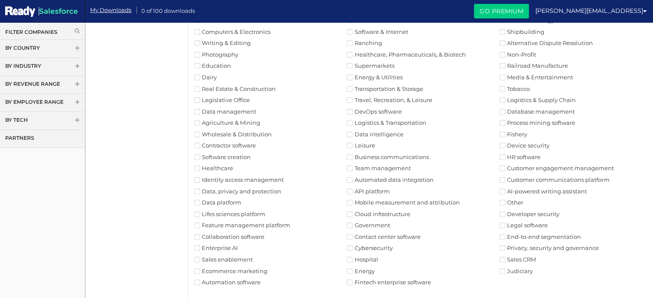
click at [515, 177] on label "Customer communications platform" at bounding box center [555, 180] width 110 height 6
click at [511, 166] on label "Customer engagement management" at bounding box center [557, 169] width 114 height 6
click at [208, 238] on label "Collaboration software" at bounding box center [229, 237] width 70 height 6
click at [211, 155] on label "Software creation" at bounding box center [222, 158] width 56 height 6
click at [222, 142] on li "Contractor software" at bounding box center [270, 146] width 153 height 8
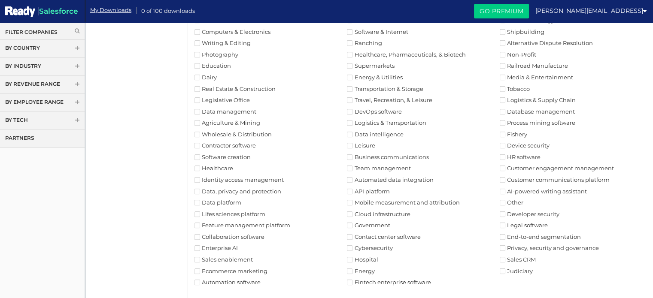
click at [224, 146] on label "Contractor software" at bounding box center [224, 146] width 61 height 6
click at [217, 281] on label "Automation software" at bounding box center [227, 283] width 66 height 6
click at [377, 281] on label "Fintech enterprise software" at bounding box center [389, 283] width 84 height 6
click at [380, 238] on label "Contact center software" at bounding box center [383, 237] width 73 height 6
click at [373, 112] on label "DevOps software" at bounding box center [374, 112] width 55 height 6
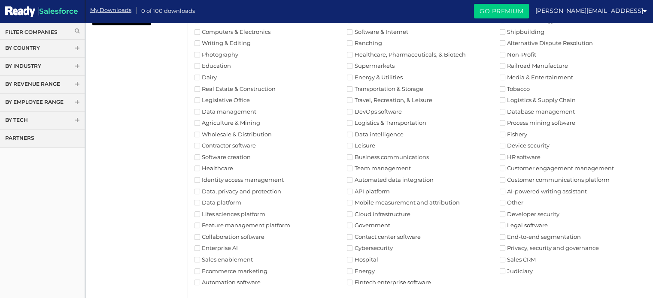
click at [377, 30] on label "Software & Internet" at bounding box center [377, 32] width 61 height 6
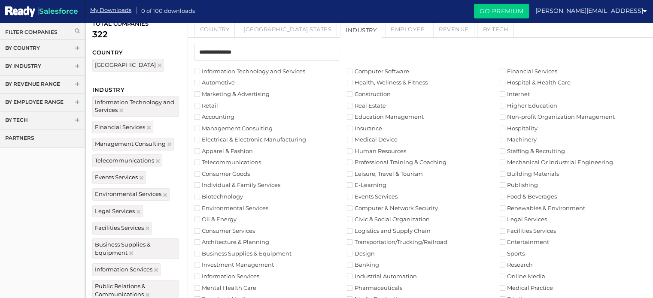
scroll to position [0, 0]
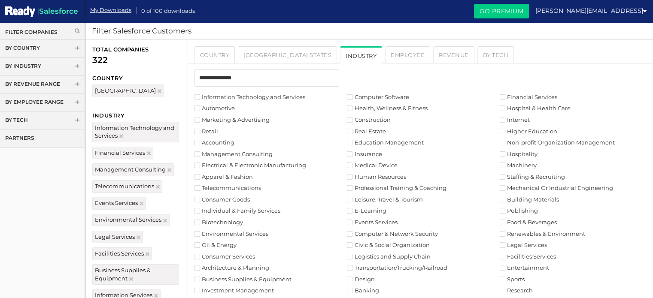
click at [369, 98] on label "Computer Software" at bounding box center [378, 97] width 62 height 6
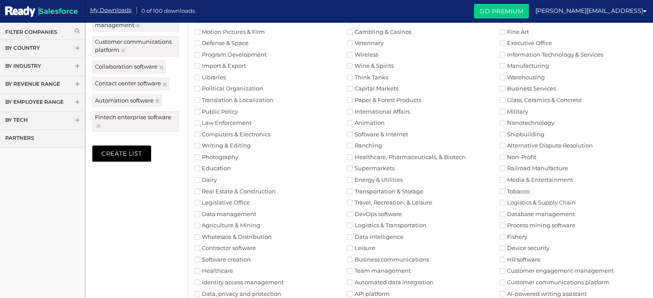
scroll to position [511, 0]
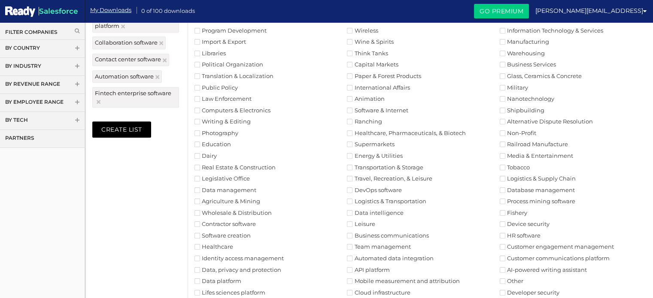
click at [531, 199] on label "Process mining software" at bounding box center [538, 202] width 76 height 6
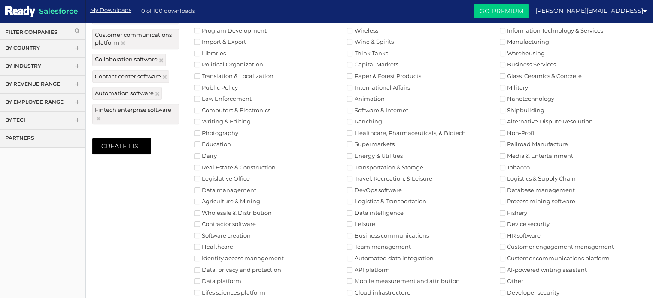
click at [523, 233] on label "HR software" at bounding box center [520, 236] width 41 height 6
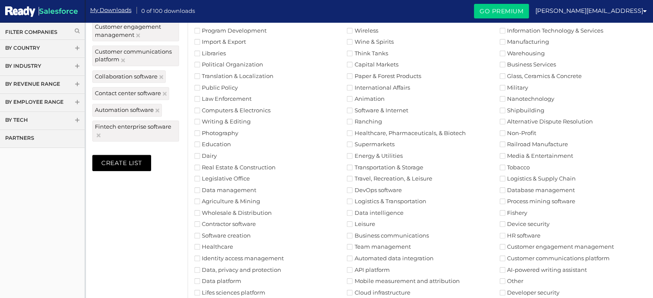
scroll to position [597, 0]
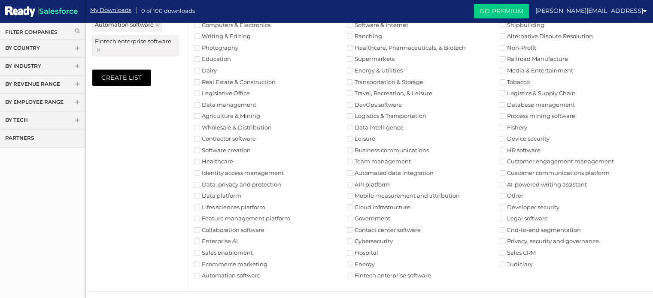
click at [525, 216] on label "Legal software" at bounding box center [524, 219] width 48 height 6
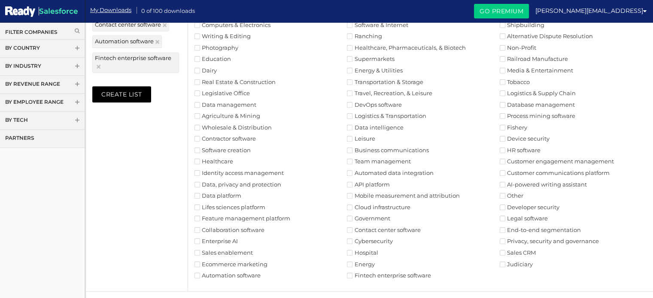
click at [527, 250] on label "Sales CRM" at bounding box center [518, 253] width 36 height 6
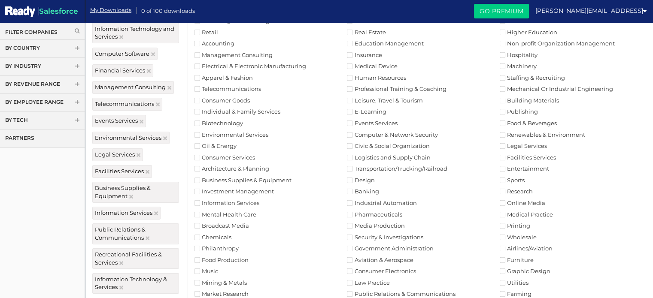
scroll to position [0, 0]
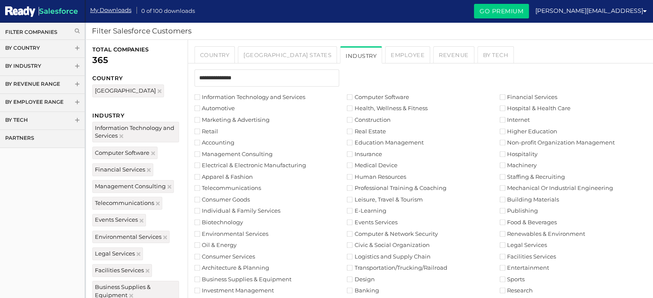
click at [375, 152] on label "Insurance" at bounding box center [364, 155] width 35 height 6
click at [232, 117] on label "Marketing & Advertising" at bounding box center [231, 120] width 75 height 6
click at [225, 104] on li "Automotive" at bounding box center [270, 108] width 153 height 8
click at [222, 110] on label "Automotive" at bounding box center [214, 109] width 40 height 6
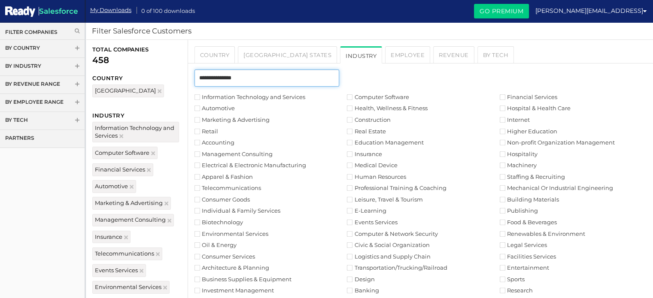
click at [299, 74] on input "text" at bounding box center [266, 78] width 145 height 17
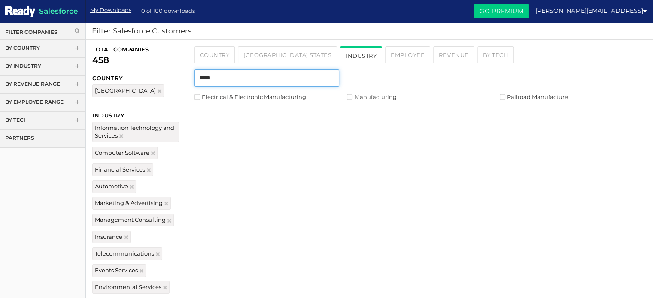
type input "*****"
click at [290, 97] on label "Electrical & Electronic Manufacturing" at bounding box center [250, 97] width 112 height 6
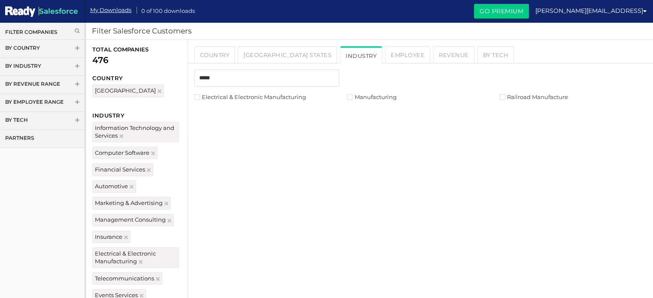
click at [366, 94] on label "Manufacturing" at bounding box center [371, 97] width 49 height 6
click at [537, 94] on label "Railroad Manufacture" at bounding box center [534, 97] width 68 height 6
click at [301, 79] on input "*****" at bounding box center [266, 78] width 145 height 17
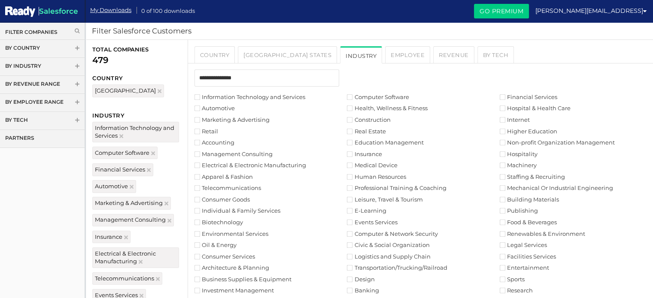
click at [223, 247] on label "Oil & Energy" at bounding box center [215, 246] width 42 height 6
click at [219, 142] on label "Accounting" at bounding box center [214, 143] width 40 height 6
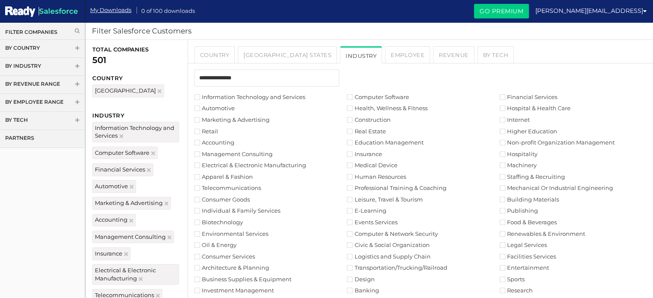
click at [386, 118] on label "Construction" at bounding box center [368, 120] width 43 height 6
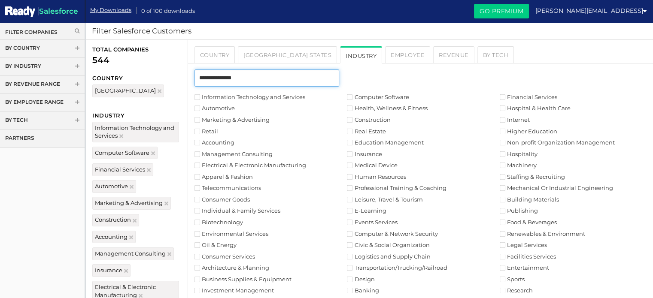
click at [287, 80] on input "text" at bounding box center [266, 78] width 145 height 17
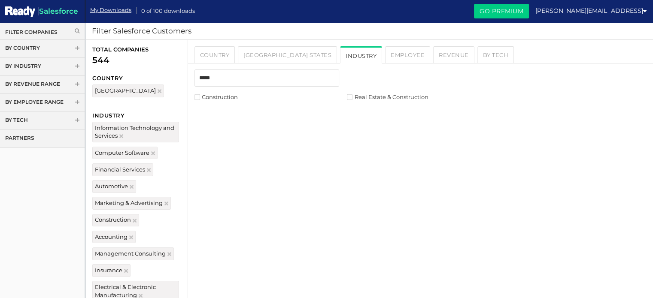
click at [378, 104] on ul "Information Technology and Services Computer Software Financial Services Automo…" at bounding box center [420, 102] width 465 height 18
click at [376, 97] on label "Real Estate & Construction" at bounding box center [387, 97] width 81 height 6
click at [254, 90] on div "*****" at bounding box center [420, 82] width 465 height 24
click at [249, 82] on input "*****" at bounding box center [266, 78] width 145 height 17
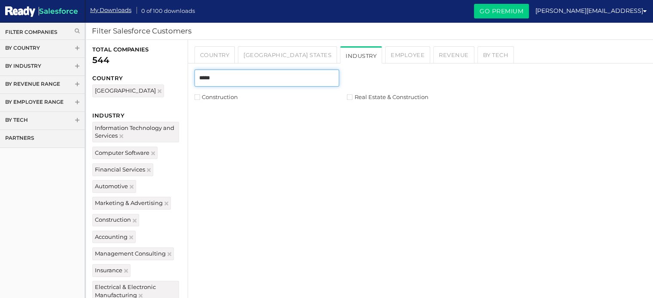
click at [249, 82] on input "*****" at bounding box center [266, 78] width 145 height 17
type input "****"
click at [230, 95] on label "Real Estate" at bounding box center [213, 97] width 39 height 6
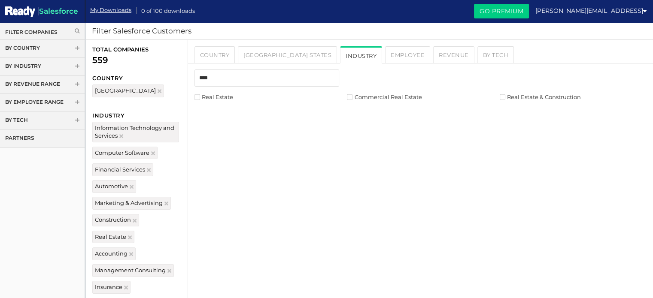
click at [378, 97] on label "Commercial Real Estate" at bounding box center [384, 97] width 75 height 6
click at [270, 84] on input "****" at bounding box center [266, 78] width 145 height 17
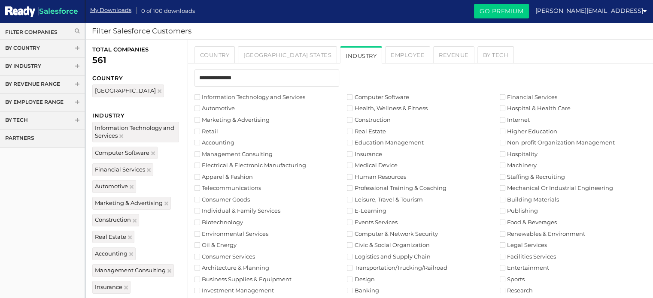
click at [371, 208] on label "E-Learning" at bounding box center [366, 211] width 39 height 6
click at [368, 187] on label "Professional Training & Coaching" at bounding box center [396, 188] width 99 height 6
click at [367, 180] on li "Human Resources" at bounding box center [423, 177] width 153 height 8
click at [366, 180] on label "Human Resources" at bounding box center [376, 177] width 59 height 6
click at [365, 168] on label "Medical Device" at bounding box center [372, 166] width 50 height 6
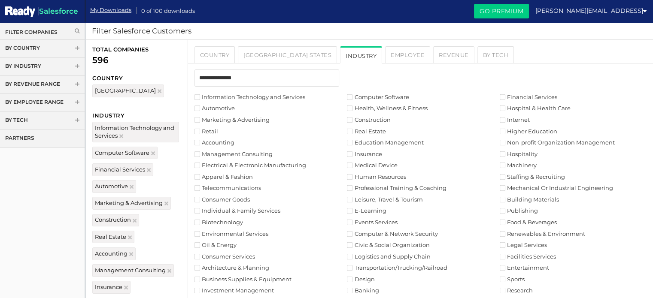
click at [519, 116] on li "Internet" at bounding box center [576, 120] width 153 height 8
click at [519, 119] on label "Internet" at bounding box center [515, 120] width 30 height 6
click at [535, 175] on label "Staffing & Recruiting" at bounding box center [532, 177] width 65 height 6
click at [537, 185] on label "Mechanical Or Industrial Engineering" at bounding box center [556, 188] width 113 height 6
click at [537, 191] on label "Mechanical Or Industrial Engineering" at bounding box center [556, 188] width 113 height 6
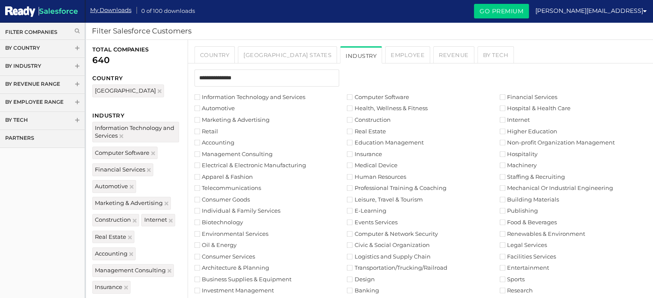
click at [532, 198] on label "Building Materials" at bounding box center [529, 200] width 59 height 6
click at [560, 237] on label "Renewables & Environment" at bounding box center [542, 234] width 85 height 6
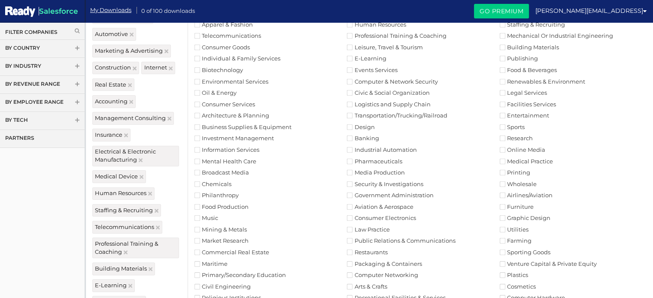
scroll to position [155, 0]
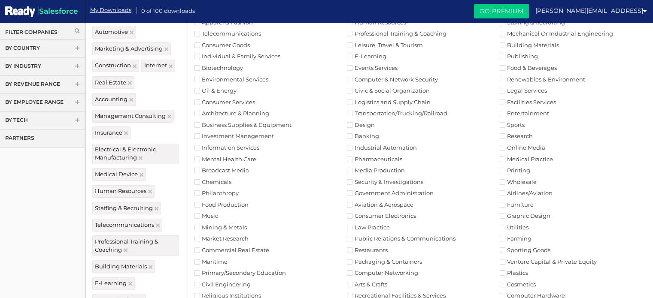
click at [520, 181] on label "Wholesale" at bounding box center [518, 182] width 37 height 6
click at [513, 228] on label "Utilities" at bounding box center [514, 228] width 29 height 6
click at [527, 260] on label "Venture Capital & Private Equity" at bounding box center [548, 262] width 97 height 6
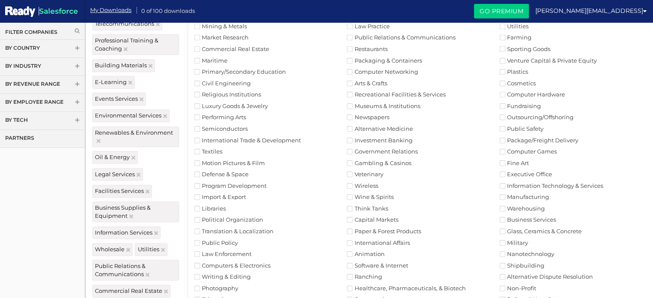
scroll to position [359, 0]
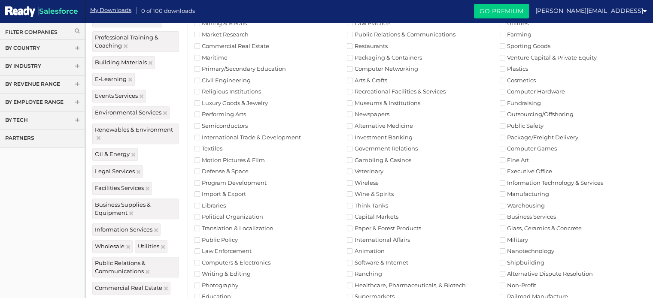
click at [537, 148] on label "Computer Games" at bounding box center [528, 149] width 57 height 6
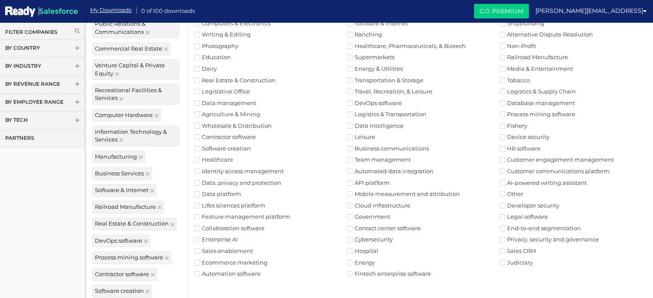
scroll to position [601, 0]
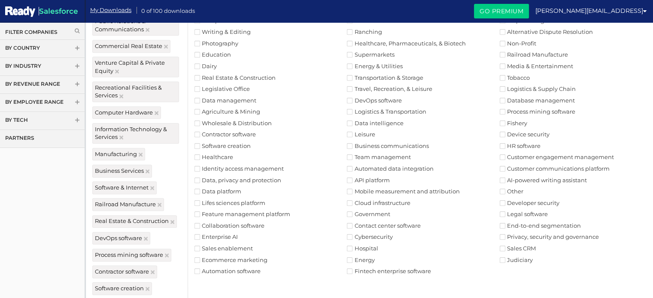
click at [226, 249] on label "Sales enablement" at bounding box center [223, 249] width 58 height 6
click at [216, 126] on li "Wholesale & Distribution" at bounding box center [270, 123] width 153 height 8
click at [216, 123] on label "Wholesale & Distribution" at bounding box center [232, 124] width 77 height 6
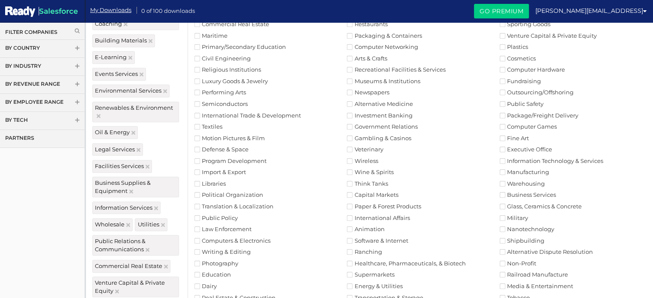
scroll to position [379, 0]
click at [237, 205] on label "Translation & Localization" at bounding box center [233, 208] width 79 height 6
click at [232, 59] on label "Civil Engineering" at bounding box center [222, 60] width 56 height 6
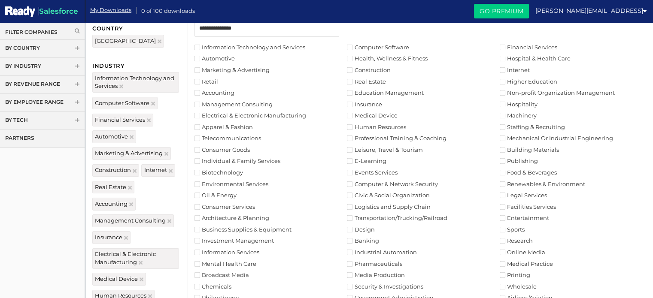
scroll to position [0, 0]
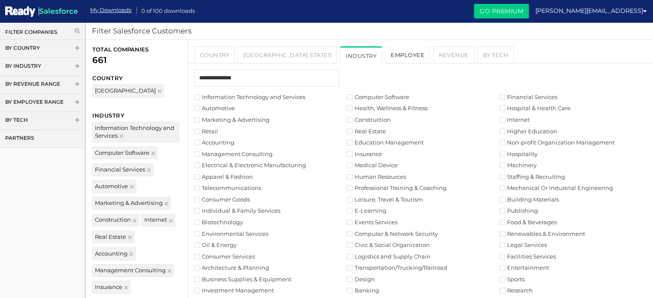
click at [385, 58] on link "Employee" at bounding box center [407, 54] width 45 height 17
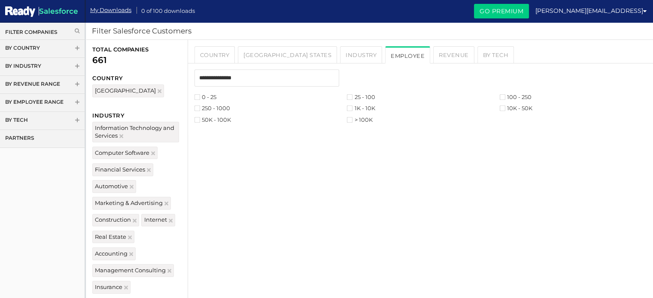
click at [359, 95] on label "25 - 100" at bounding box center [361, 97] width 28 height 6
click at [522, 96] on label "100 - 250" at bounding box center [516, 97] width 32 height 6
click at [214, 108] on label "250 - 1000" at bounding box center [212, 109] width 36 height 6
click at [366, 109] on label "1K - 10K" at bounding box center [361, 109] width 28 height 6
click at [213, 54] on link "Country" at bounding box center [214, 54] width 41 height 17
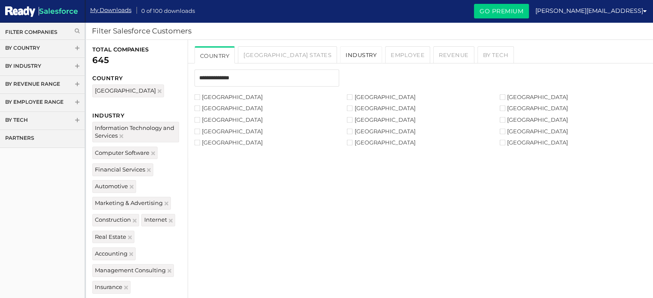
click at [340, 53] on link "Industry" at bounding box center [361, 54] width 42 height 17
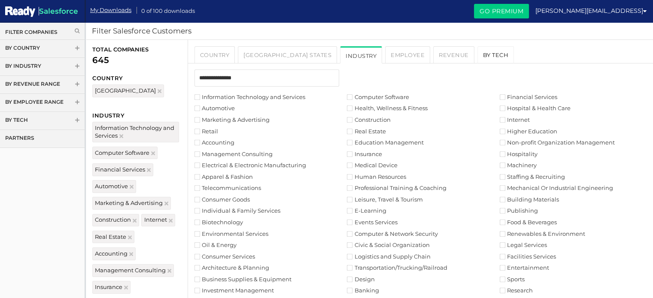
click at [477, 55] on link "By Tech" at bounding box center [495, 54] width 37 height 17
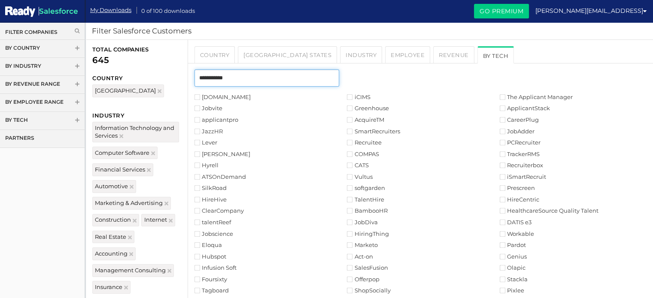
click at [271, 81] on input "text" at bounding box center [266, 78] width 145 height 17
click at [269, 81] on input "text" at bounding box center [266, 78] width 145 height 17
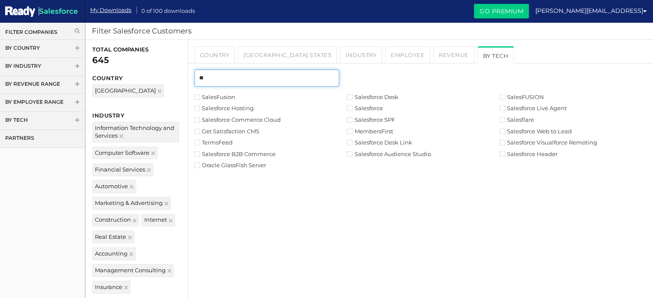
type input "**"
click at [357, 110] on label "Salesforce" at bounding box center [365, 109] width 36 height 6
click at [371, 121] on label "Salesforce SPF" at bounding box center [371, 120] width 48 height 6
click at [386, 120] on label "Salesforce SPF" at bounding box center [371, 120] width 48 height 6
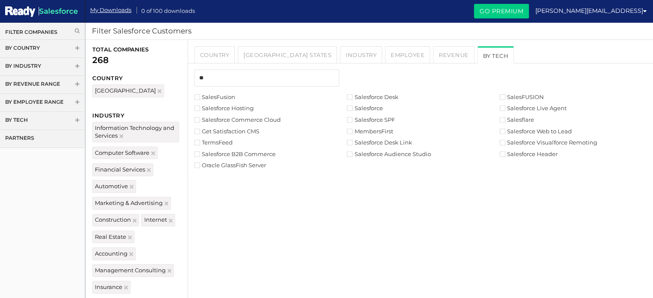
click at [393, 142] on label "Salesforce Desk Link" at bounding box center [379, 143] width 65 height 6
click at [260, 153] on label "Salesforce B2B Commerce" at bounding box center [234, 155] width 81 height 6
click at [261, 156] on label "Salesforce B2B Commerce" at bounding box center [234, 155] width 81 height 6
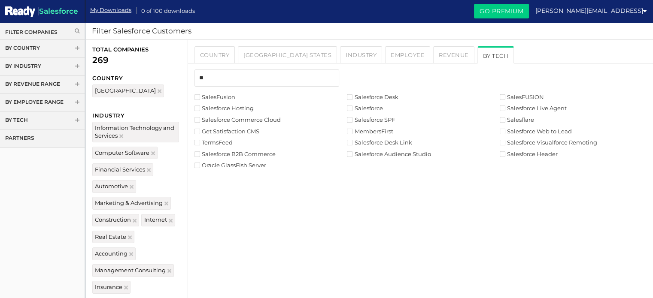
click at [368, 106] on label "Salesforce" at bounding box center [365, 109] width 36 height 6
click at [364, 107] on label "Salesforce" at bounding box center [365, 109] width 36 height 6
click at [354, 111] on label "Salesforce" at bounding box center [365, 109] width 36 height 6
click at [230, 152] on label "Salesforce B2B Commerce" at bounding box center [234, 155] width 81 height 6
click at [380, 106] on label "Salesforce" at bounding box center [365, 109] width 36 height 6
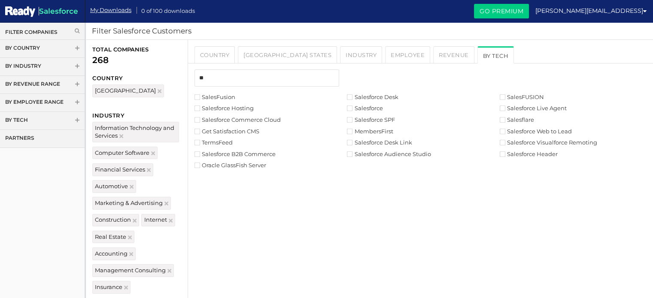
click at [378, 120] on label "Salesforce SPF" at bounding box center [371, 120] width 48 height 6
click at [220, 155] on label "Salesforce B2B Commerce" at bounding box center [234, 155] width 81 height 6
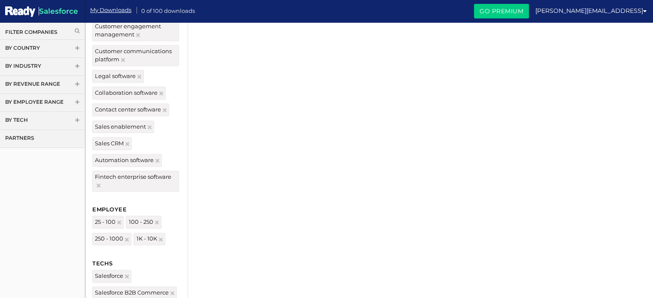
scroll to position [1015, 0]
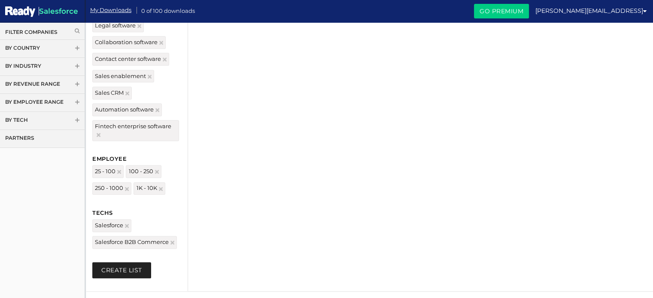
click at [137, 273] on button "Create List" at bounding box center [121, 270] width 59 height 16
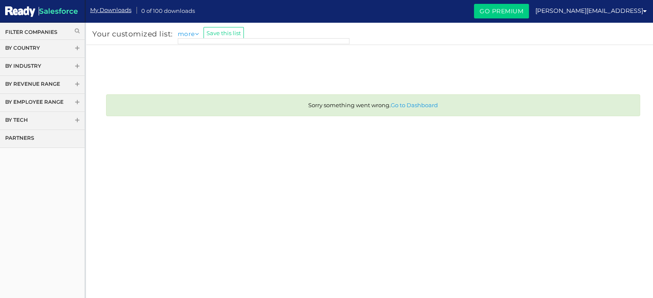
click at [185, 36] on li "more" at bounding box center [190, 33] width 25 height 9
click at [197, 34] on icon at bounding box center [197, 34] width 4 height 6
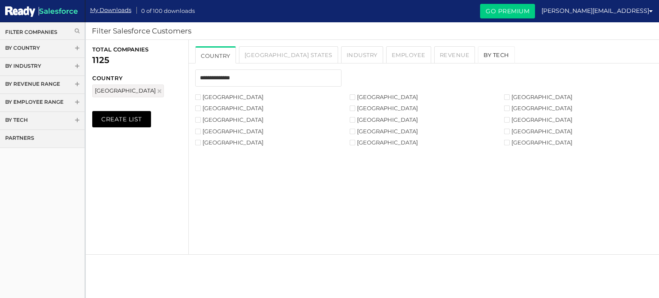
click at [478, 53] on link "By Tech" at bounding box center [496, 54] width 37 height 17
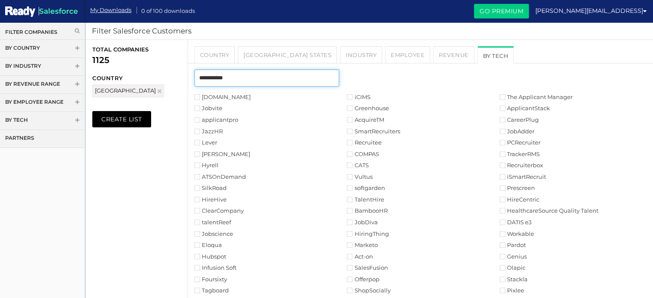
click at [293, 76] on input "text" at bounding box center [266, 78] width 145 height 17
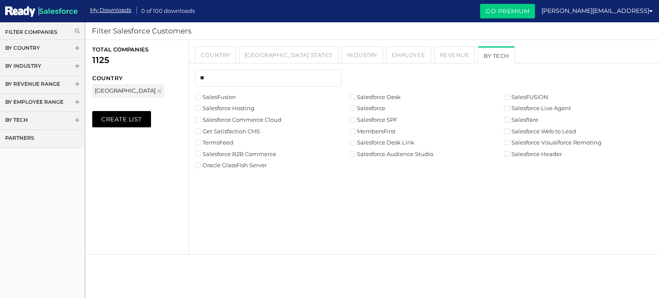
click at [367, 111] on label "Salesforce" at bounding box center [368, 109] width 36 height 6
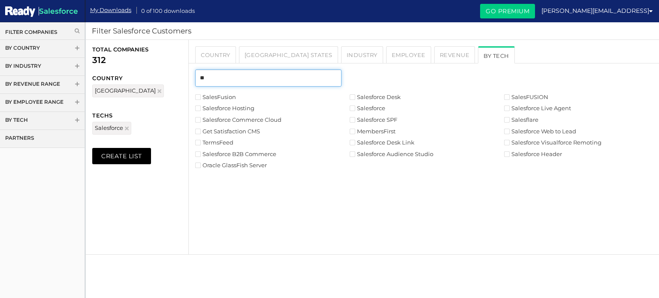
click at [244, 84] on input "**" at bounding box center [268, 78] width 146 height 17
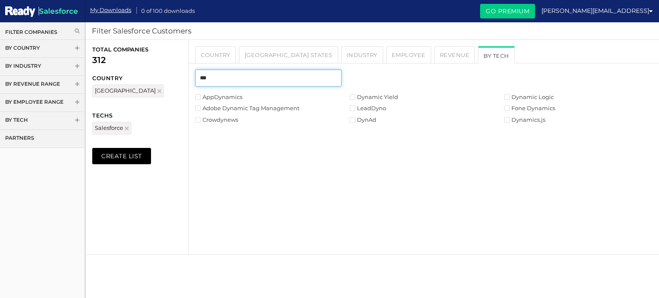
click at [247, 82] on input "***" at bounding box center [268, 78] width 146 height 17
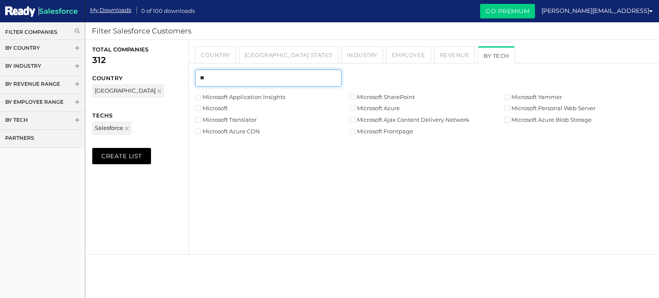
type input "*"
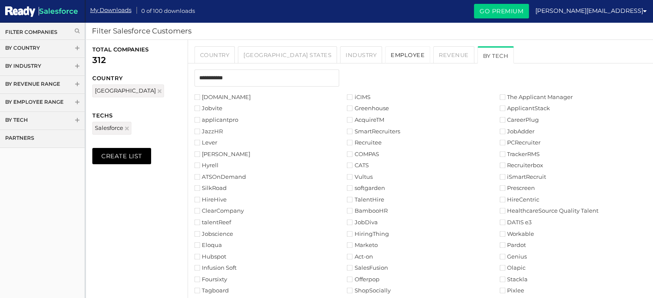
click at [385, 54] on link "Employee" at bounding box center [407, 54] width 45 height 17
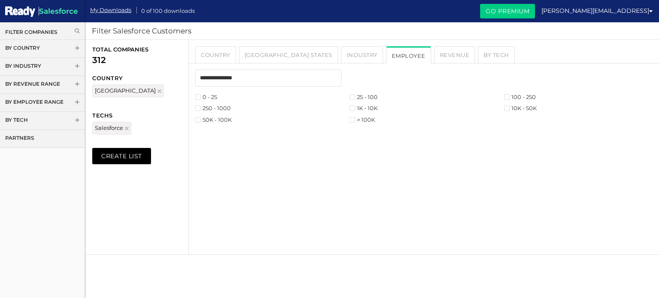
click at [220, 109] on label "250 - 1000" at bounding box center [213, 109] width 36 height 6
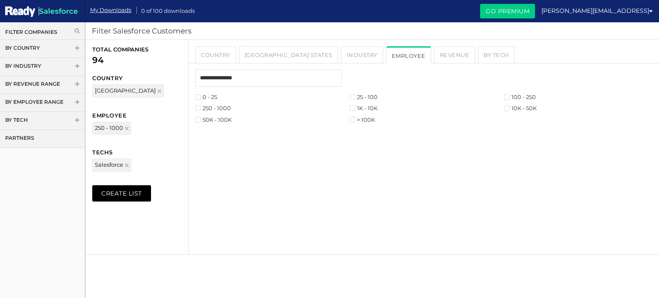
click at [360, 96] on label "25 - 100" at bounding box center [364, 97] width 28 height 6
click at [510, 94] on label "100 - 250" at bounding box center [520, 97] width 32 height 6
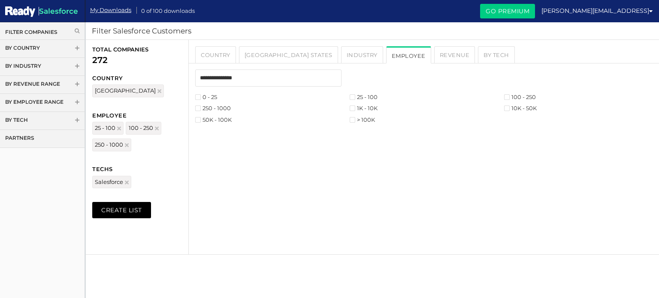
click at [363, 111] on label "1K - 10K" at bounding box center [364, 109] width 28 height 6
click at [200, 90] on div at bounding box center [424, 82] width 471 height 24
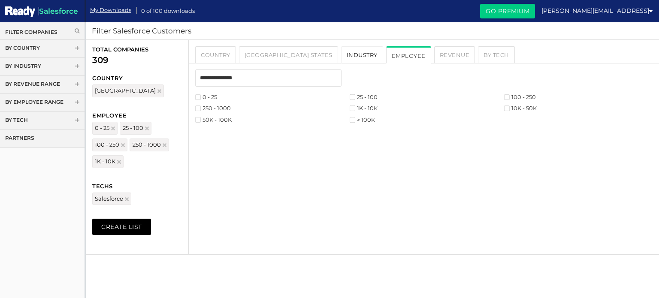
click at [341, 58] on link "Industry" at bounding box center [362, 54] width 42 height 17
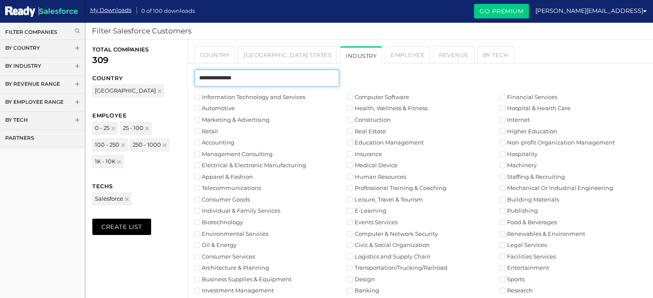
click at [301, 80] on input "text" at bounding box center [266, 78] width 145 height 17
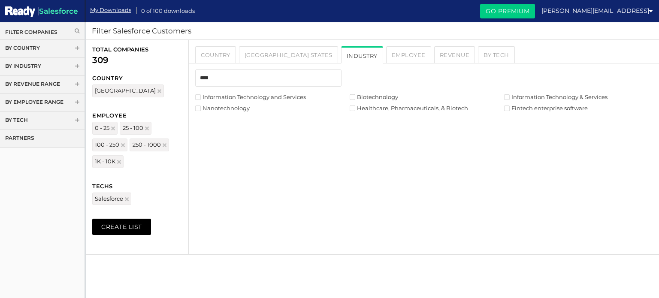
click at [259, 96] on label "Information Technology and Services" at bounding box center [250, 97] width 111 height 6
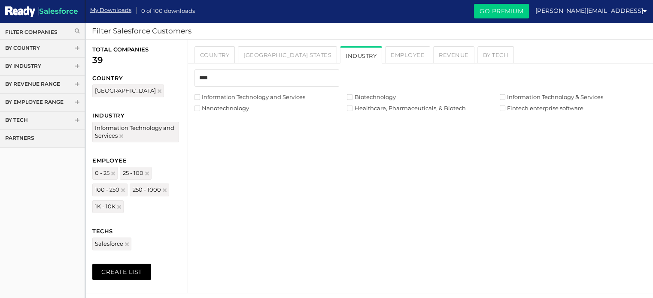
click at [241, 106] on label "Nanotechnology" at bounding box center [221, 109] width 55 height 6
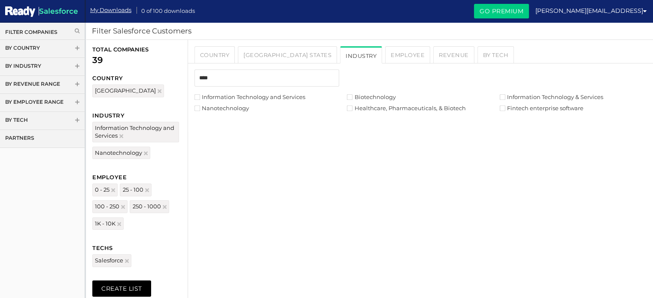
click at [385, 96] on label "Biotechnology" at bounding box center [371, 97] width 49 height 6
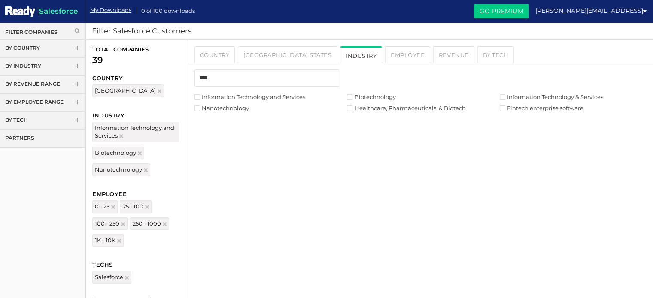
click at [386, 106] on label "Healthcare, Pharmaceuticals, & Biotech" at bounding box center [406, 109] width 118 height 6
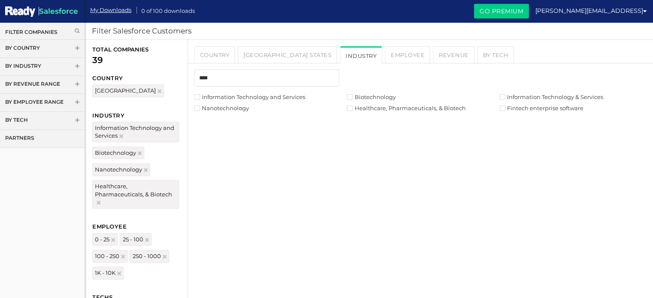
click at [521, 91] on div "****" at bounding box center [420, 82] width 465 height 24
click at [521, 94] on label "Information Technology & Services" at bounding box center [551, 97] width 103 height 6
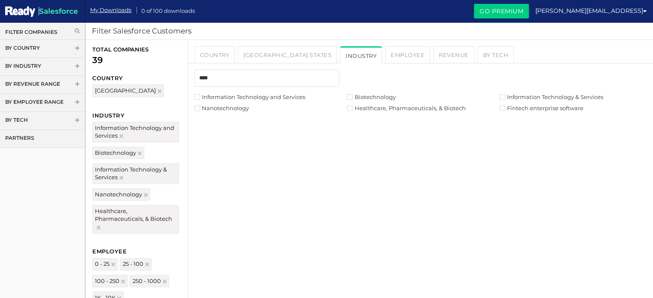
click at [521, 106] on label "Fintech enterprise software" at bounding box center [542, 109] width 84 height 6
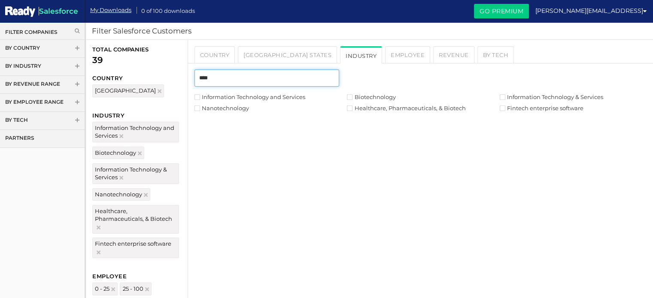
click at [278, 80] on input "****" at bounding box center [266, 78] width 145 height 17
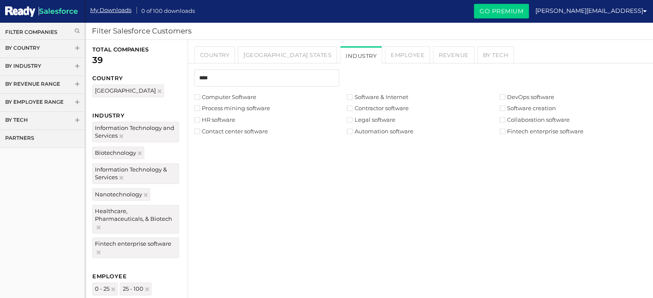
click at [251, 102] on ul "Information Technology and Services Computer Software Financial Services Automo…" at bounding box center [420, 119] width 465 height 52
click at [247, 99] on label "Computer Software" at bounding box center [225, 97] width 62 height 6
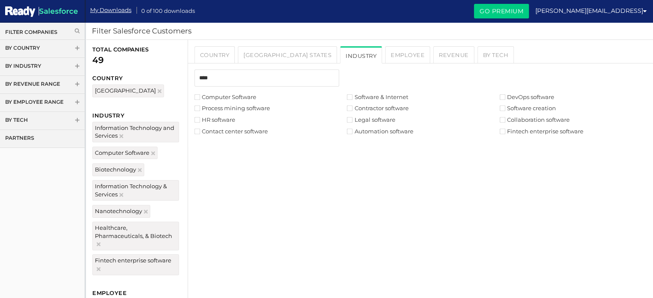
click at [239, 114] on ul "Information Technology and Services Computer Software Financial Services Automo…" at bounding box center [420, 119] width 465 height 52
click at [210, 117] on label "HR software" at bounding box center [214, 120] width 41 height 6
click at [203, 109] on label "Process mining software" at bounding box center [232, 109] width 76 height 6
click at [204, 131] on label "Contact center software" at bounding box center [230, 132] width 73 height 6
click at [399, 88] on div "****" at bounding box center [420, 82] width 465 height 24
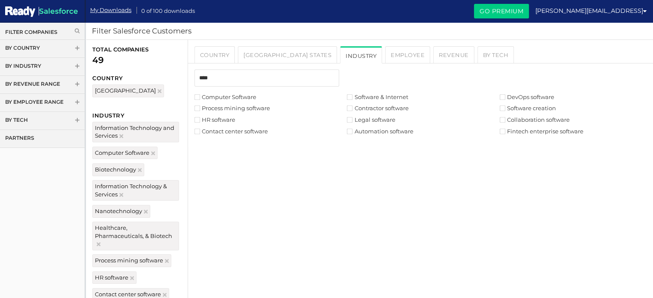
click at [395, 96] on label "Software & Internet" at bounding box center [377, 97] width 61 height 6
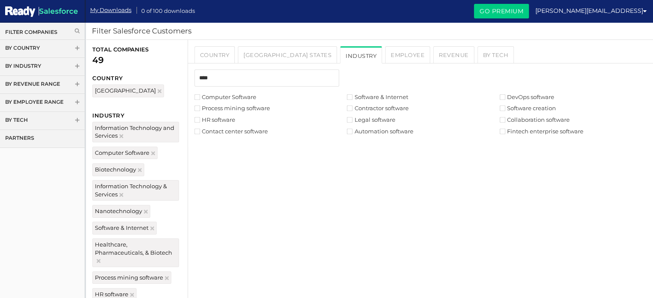
click at [383, 111] on label "Contractor software" at bounding box center [377, 109] width 61 height 6
click at [377, 121] on label "Legal software" at bounding box center [371, 120] width 48 height 6
click at [376, 131] on label "Automation software" at bounding box center [380, 132] width 66 height 6
click at [519, 106] on label "Software creation" at bounding box center [528, 109] width 56 height 6
click at [517, 100] on label "DevOps software" at bounding box center [527, 97] width 55 height 6
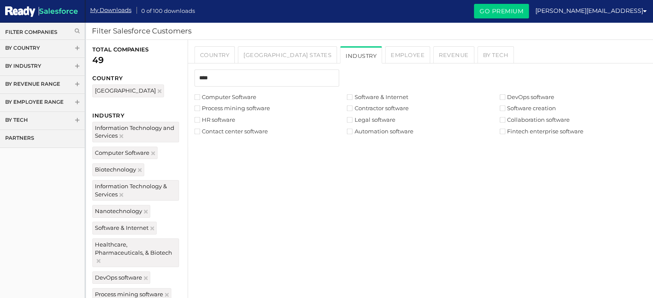
click at [517, 123] on label "Collaboration software" at bounding box center [535, 120] width 70 height 6
click at [224, 82] on input "****" at bounding box center [266, 78] width 145 height 17
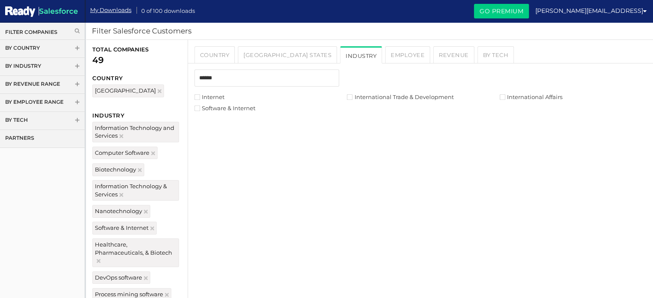
click at [213, 95] on label "Internet" at bounding box center [209, 97] width 30 height 6
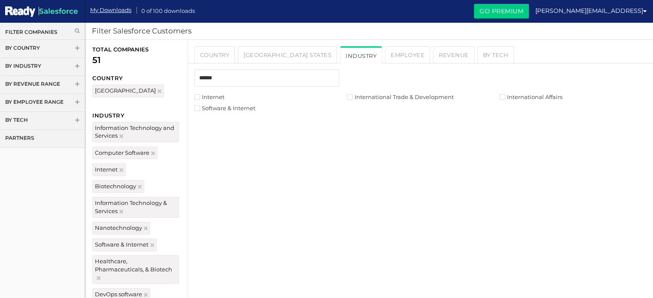
click at [374, 103] on ul "Information Technology and Services Computer Software Financial Services Automo…" at bounding box center [420, 107] width 465 height 29
click at [376, 99] on label "International Trade & Development" at bounding box center [400, 97] width 106 height 6
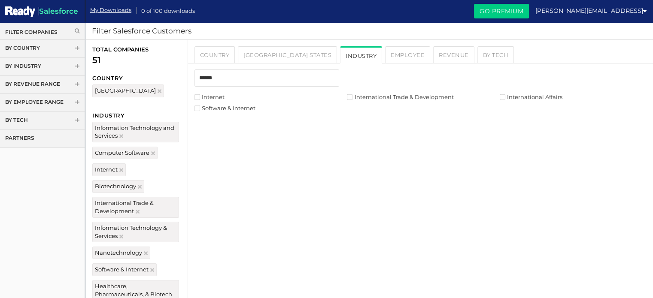
click at [522, 95] on label "International Affairs" at bounding box center [531, 97] width 63 height 6
click at [245, 70] on div "******" at bounding box center [266, 78] width 145 height 17
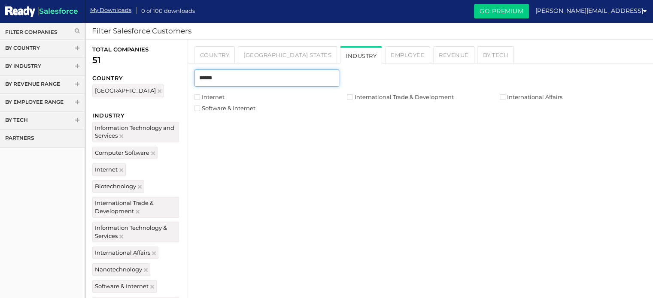
click at [236, 77] on input "******" at bounding box center [266, 78] width 145 height 17
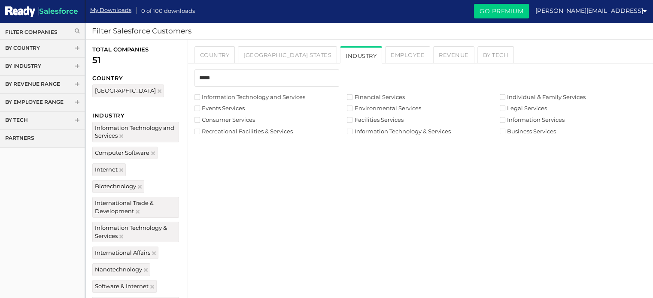
click at [222, 111] on label "Events Services" at bounding box center [219, 109] width 50 height 6
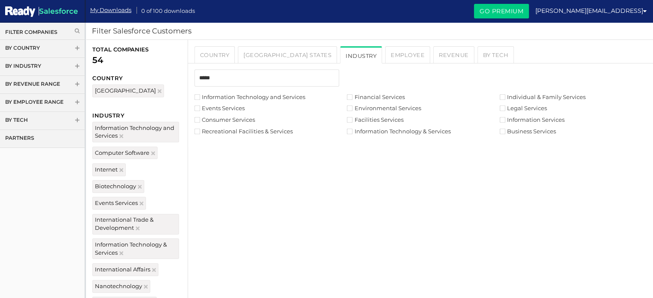
click at [222, 116] on li "Consumer Services" at bounding box center [270, 120] width 153 height 8
click at [231, 127] on ul "Information Technology and Services Computer Software Financial Services Automo…" at bounding box center [420, 119] width 465 height 52
click at [231, 129] on label "Recreational Facilities & Services" at bounding box center [243, 132] width 98 height 6
click at [378, 94] on label "Financial Services" at bounding box center [376, 97] width 58 height 6
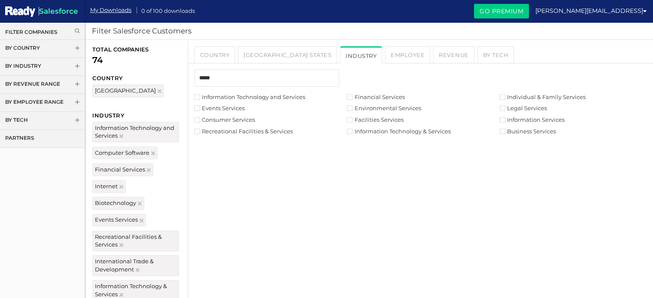
click at [378, 106] on label "Environmental Services" at bounding box center [384, 109] width 74 height 6
click at [378, 121] on label "Facilities Services" at bounding box center [375, 120] width 56 height 6
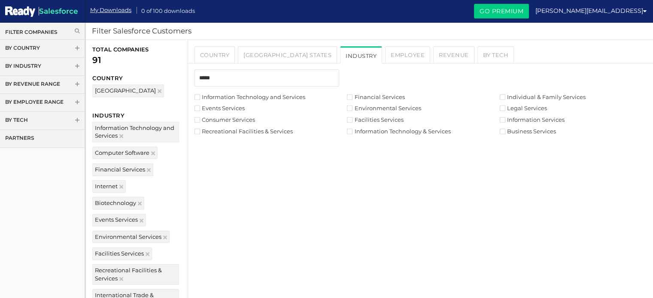
click at [528, 93] on div "*****" at bounding box center [420, 82] width 465 height 24
click at [525, 106] on label "Legal Services" at bounding box center [523, 109] width 47 height 6
click at [525, 123] on li "Information Services" at bounding box center [576, 120] width 153 height 8
click at [522, 138] on ul "Information Technology and Services Computer Software Financial Services Automo…" at bounding box center [420, 119] width 465 height 52
click at [521, 135] on li "Business Services" at bounding box center [576, 132] width 153 height 8
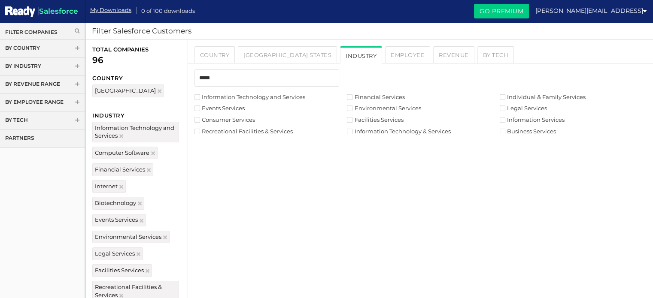
click at [520, 131] on label "Business Services" at bounding box center [528, 132] width 56 height 6
click at [515, 115] on ul "Information Technology and Services Computer Software Financial Services Automo…" at bounding box center [420, 119] width 465 height 52
click at [513, 119] on label "Information Services" at bounding box center [532, 120] width 65 height 6
click at [261, 82] on input "*****" at bounding box center [266, 78] width 145 height 17
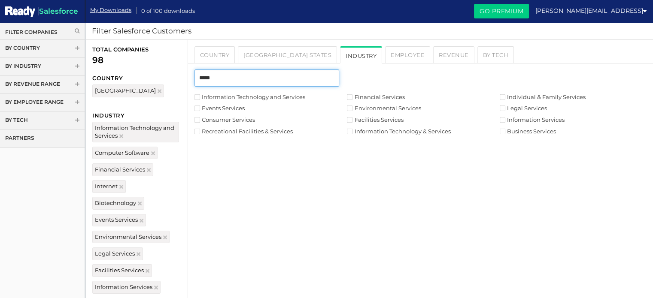
click at [261, 82] on input "*****" at bounding box center [266, 78] width 145 height 17
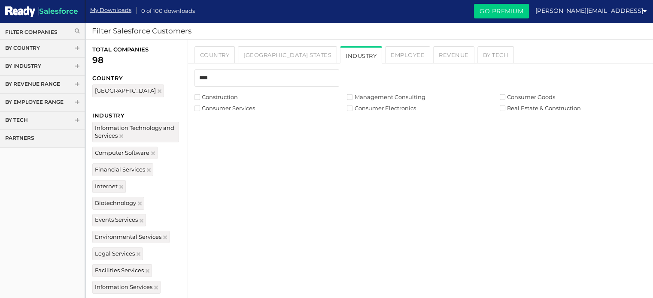
click at [215, 99] on label "Construction" at bounding box center [215, 97] width 43 height 6
click at [369, 102] on ul "Information Technology and Services Computer Software Financial Services Automo…" at bounding box center [420, 107] width 465 height 29
click at [368, 98] on label "Management Consulting" at bounding box center [386, 97] width 78 height 6
click at [370, 108] on label "Consumer Electronics" at bounding box center [381, 109] width 69 height 6
click at [516, 109] on label "Real Estate & Construction" at bounding box center [540, 109] width 81 height 6
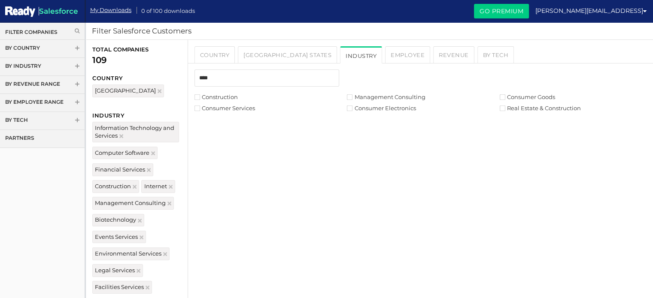
click at [361, 107] on label "Consumer Electronics" at bounding box center [381, 109] width 69 height 6
click at [246, 80] on input "****" at bounding box center [266, 78] width 145 height 17
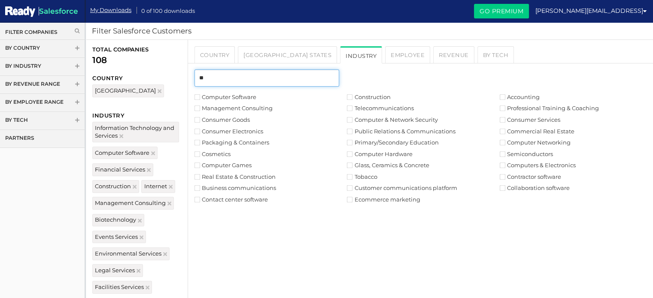
type input "*"
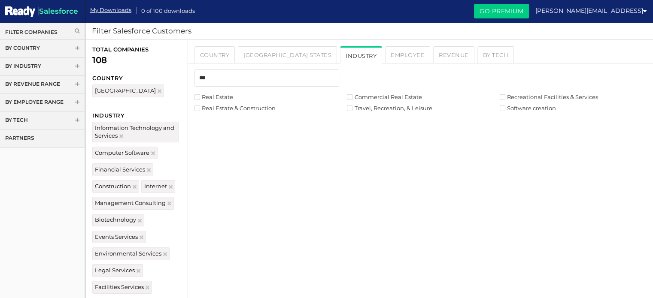
click at [205, 99] on label "Real Estate" at bounding box center [213, 97] width 39 height 6
click at [367, 98] on label "Commercial Real Estate" at bounding box center [384, 97] width 75 height 6
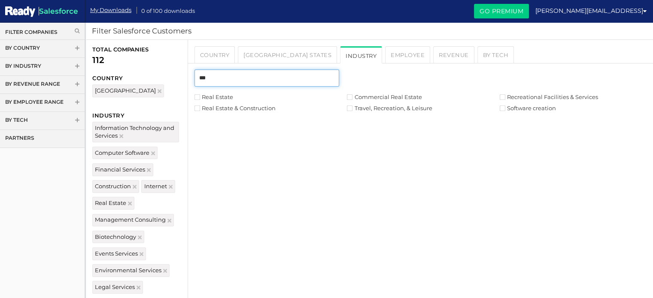
click at [273, 72] on input "***" at bounding box center [266, 78] width 145 height 17
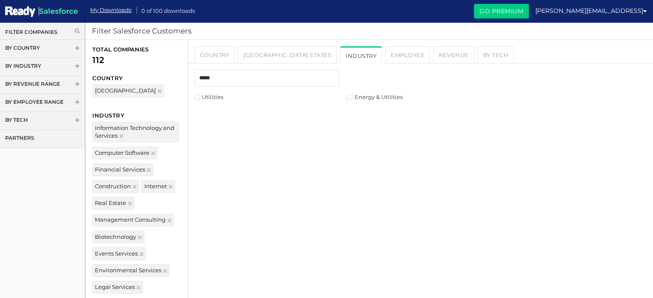
click at [210, 96] on label "Utilities" at bounding box center [208, 97] width 29 height 6
click at [384, 103] on ul "Information Technology and Services Computer Software Financial Services Automo…" at bounding box center [420, 102] width 465 height 18
click at [377, 96] on label "Energy & Utilities" at bounding box center [374, 97] width 55 height 6
click at [234, 77] on input "*****" at bounding box center [266, 78] width 145 height 17
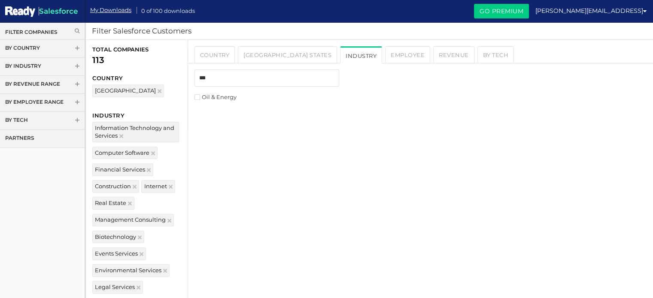
click at [209, 94] on label "Oil & Energy" at bounding box center [215, 97] width 42 height 6
click at [213, 81] on input "***" at bounding box center [266, 78] width 145 height 17
type input "*****"
click at [516, 98] on label "Energy" at bounding box center [513, 97] width 27 height 6
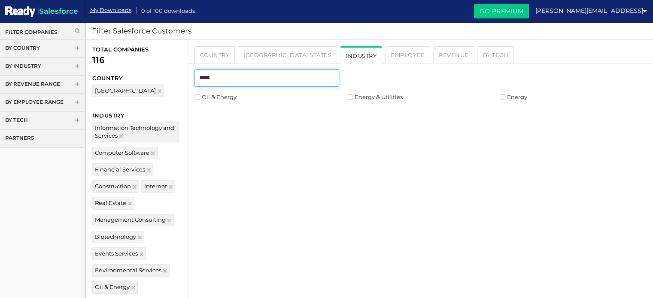
click at [261, 81] on input "*****" at bounding box center [266, 78] width 145 height 17
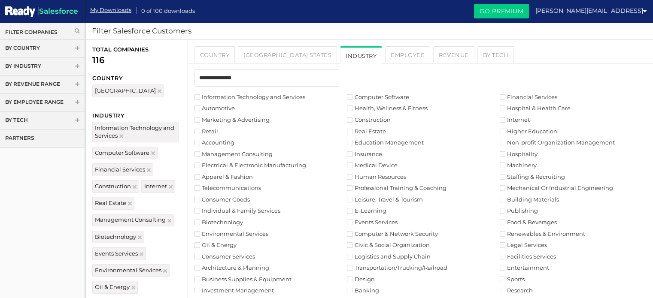
click at [216, 108] on label "Automotive" at bounding box center [214, 109] width 40 height 6
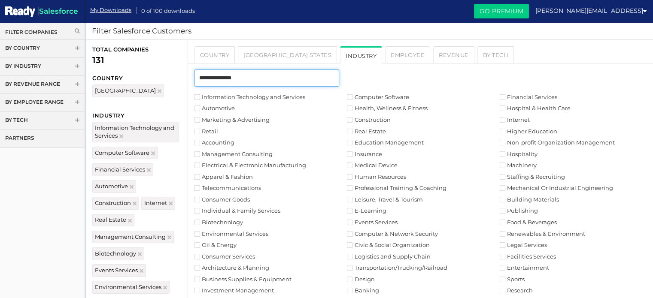
click at [223, 80] on input "text" at bounding box center [266, 78] width 145 height 17
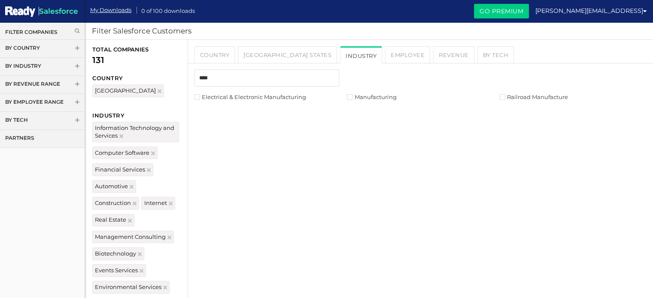
click at [225, 102] on ul "Information Technology and Services Computer Software Financial Services Automo…" at bounding box center [420, 102] width 465 height 18
click at [225, 99] on label "Electrical & Electronic Manufacturing" at bounding box center [250, 97] width 112 height 6
click at [367, 97] on label "Manufacturing" at bounding box center [371, 97] width 49 height 6
click at [525, 97] on label "Railroad Manufacture" at bounding box center [534, 97] width 68 height 6
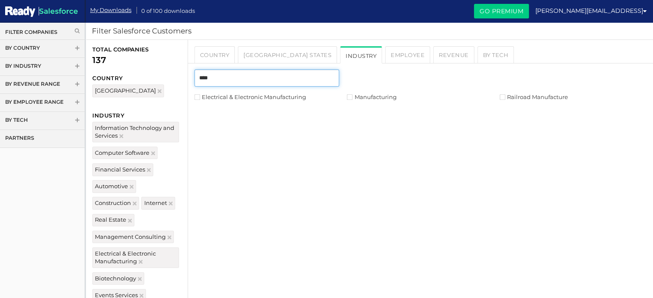
click at [273, 80] on input "****" at bounding box center [266, 78] width 145 height 17
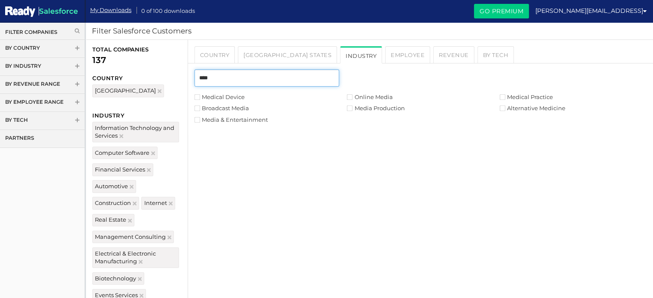
type input "****"
click at [227, 94] on label "Medical Device" at bounding box center [219, 97] width 50 height 6
click at [515, 98] on label "Medical Practice" at bounding box center [526, 97] width 53 height 6
click at [265, 82] on input "****" at bounding box center [266, 78] width 145 height 17
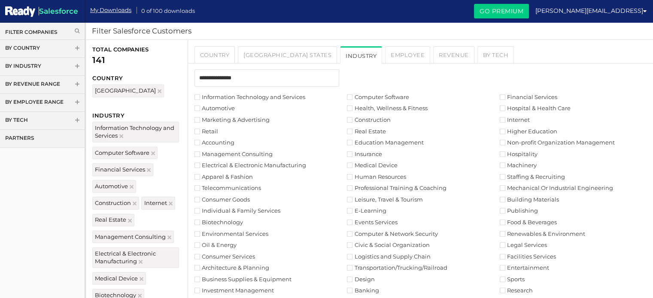
click at [213, 142] on label "Accounting" at bounding box center [214, 143] width 40 height 6
click at [212, 118] on label "Marketing & Advertising" at bounding box center [231, 120] width 75 height 6
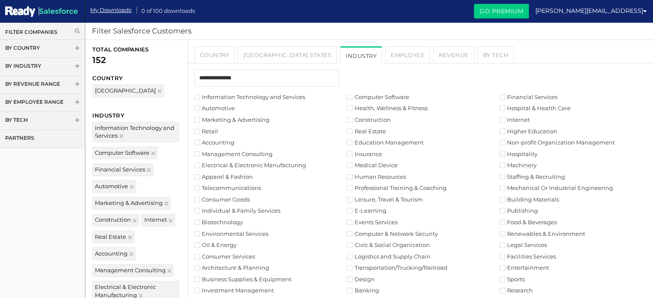
click at [221, 186] on label "Telecommunications" at bounding box center [227, 188] width 67 height 6
click at [234, 77] on input "text" at bounding box center [266, 78] width 145 height 17
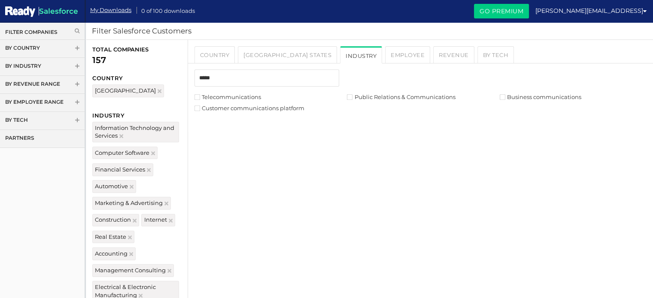
click at [390, 91] on div "*****" at bounding box center [420, 82] width 465 height 24
click at [390, 94] on label "Public Relations & Communications" at bounding box center [401, 97] width 108 height 6
click at [285, 106] on label "Customer communications platform" at bounding box center [249, 109] width 110 height 6
click at [550, 92] on div "*****" at bounding box center [420, 82] width 465 height 24
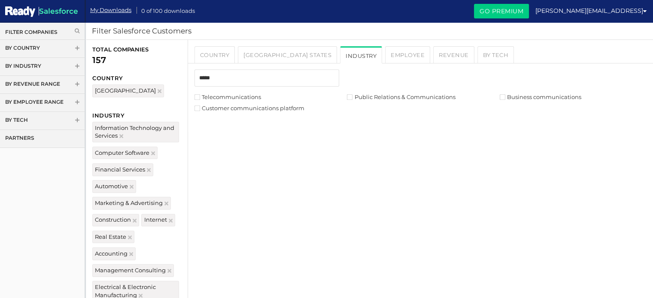
click at [549, 96] on label "Business communications" at bounding box center [541, 97] width 82 height 6
click at [235, 79] on input "*****" at bounding box center [266, 78] width 145 height 17
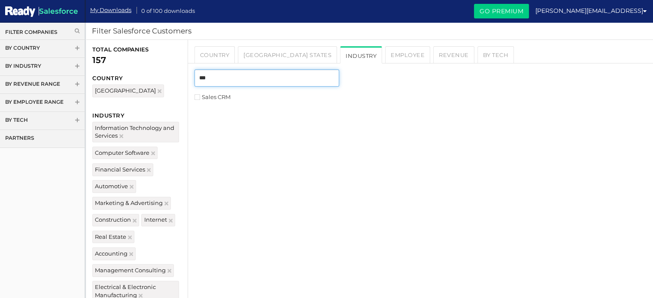
type input "***"
click at [216, 99] on label "Sales CRM" at bounding box center [212, 97] width 36 height 6
click at [222, 81] on input "***" at bounding box center [266, 78] width 145 height 17
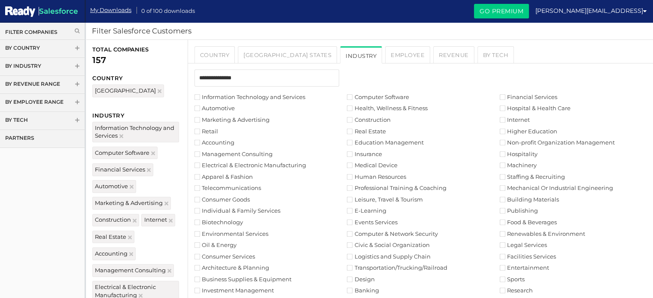
click at [244, 279] on label "Business Supplies & Equipment" at bounding box center [242, 280] width 97 height 6
click at [253, 290] on label "Investment Management" at bounding box center [233, 291] width 79 height 6
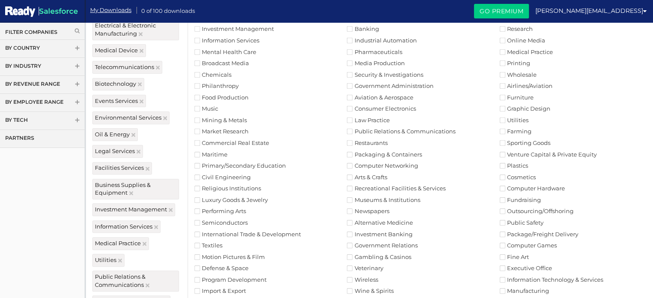
scroll to position [263, 0]
click at [239, 175] on label "Civil Engineering" at bounding box center [222, 176] width 56 height 6
click at [234, 288] on label "Import & Export" at bounding box center [220, 290] width 52 height 6
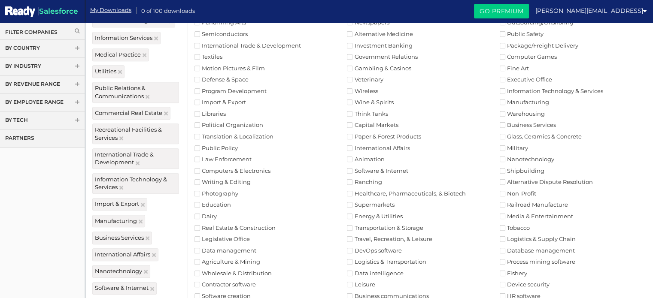
scroll to position [458, 0]
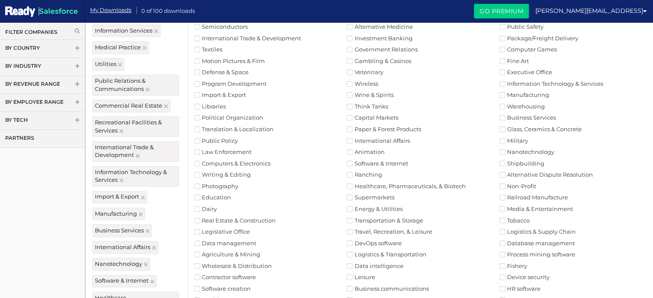
click at [226, 132] on label "Translation & Localization" at bounding box center [233, 130] width 79 height 6
click at [225, 151] on label "Law Enforcement" at bounding box center [222, 152] width 57 height 6
click at [225, 159] on ul "Information Technology and Services Computer Software Financial Services Automo…" at bounding box center [420, 31] width 465 height 793
click at [224, 161] on label "Computers & Electronics" at bounding box center [232, 164] width 76 height 6
click at [222, 241] on label "Data management" at bounding box center [225, 244] width 62 height 6
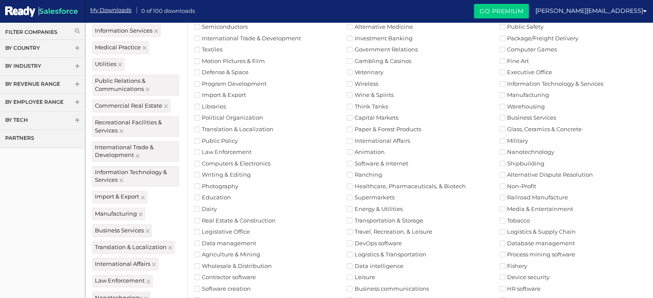
click at [248, 271] on ul "Information Technology and Services Computer Software Financial Services Automo…" at bounding box center [420, 31] width 465 height 793
click at [247, 267] on label "Wholesale & Distribution" at bounding box center [232, 267] width 77 height 6
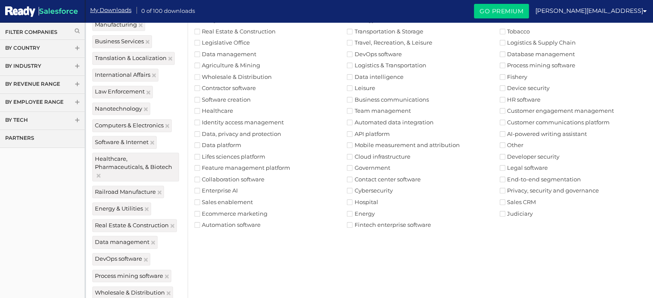
scroll to position [671, 0]
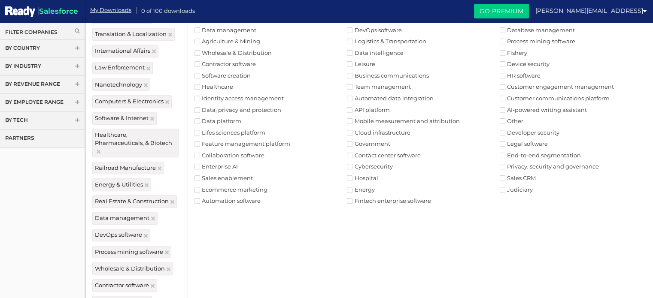
click at [220, 96] on label "Identity access management" at bounding box center [238, 99] width 89 height 6
click at [228, 100] on label "Identity access management" at bounding box center [238, 99] width 89 height 6
click at [234, 180] on label "Sales enablement" at bounding box center [223, 179] width 58 height 6
click at [252, 187] on label "Ecommerce marketing" at bounding box center [230, 190] width 73 height 6
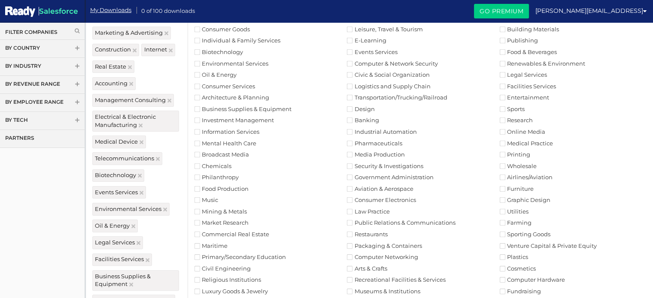
scroll to position [15, 0]
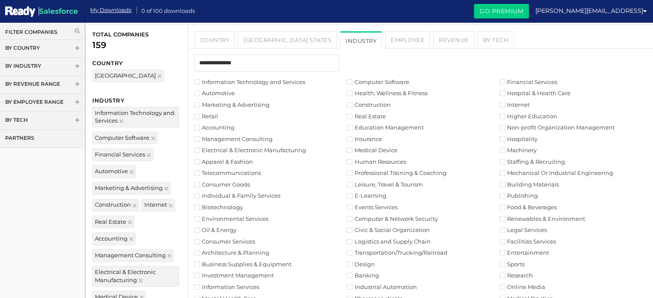
click at [410, 96] on label "Health, Wellness & Fitness" at bounding box center [387, 94] width 80 height 6
click at [400, 93] on label "Health, Wellness & Fitness" at bounding box center [387, 94] width 80 height 6
click at [373, 138] on label "Insurance" at bounding box center [364, 140] width 35 height 6
click at [375, 161] on label "Human Resources" at bounding box center [376, 162] width 59 height 6
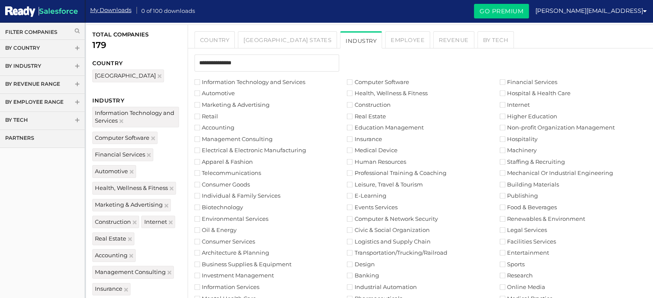
click at [383, 175] on label "Professional Training & Coaching" at bounding box center [396, 173] width 99 height 6
click at [383, 193] on label "E-Learning" at bounding box center [366, 196] width 39 height 6
click at [389, 216] on label "Computer & Network Security" at bounding box center [392, 219] width 91 height 6
click at [390, 239] on label "Logistics and Supply Chain" at bounding box center [388, 242] width 83 height 6
click at [379, 285] on label "Industrial Automation" at bounding box center [382, 288] width 70 height 6
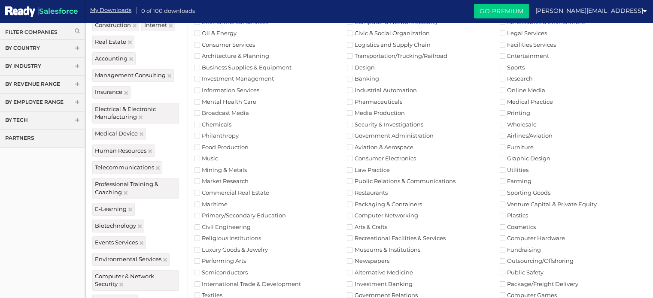
scroll to position [221, 0]
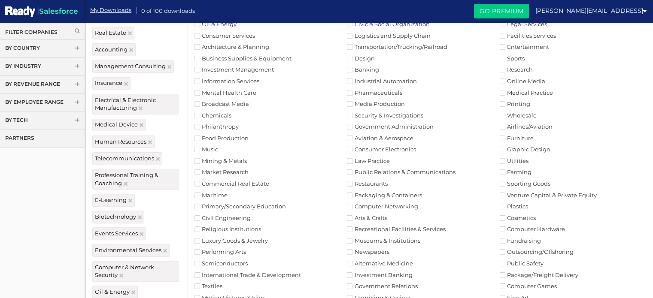
click at [379, 114] on label "Security & Investigations" at bounding box center [385, 116] width 76 height 6
click at [365, 45] on label "Transportation/Trucking/Railroad" at bounding box center [397, 47] width 100 height 6
click at [368, 90] on label "Pharmaceuticals" at bounding box center [374, 93] width 55 height 6
click at [371, 113] on label "Security & Investigations" at bounding box center [385, 116] width 76 height 6
click at [376, 190] on ul "Information Technology and Services Computer Software Financial Services Automo…" at bounding box center [420, 268] width 465 height 793
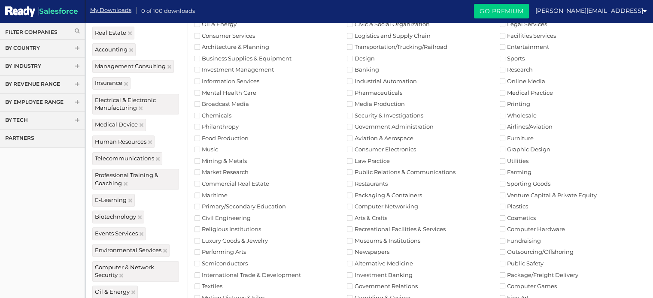
click at [374, 194] on label "Packaging & Containers" at bounding box center [384, 196] width 75 height 6
click at [374, 209] on label "Computer Networking" at bounding box center [382, 207] width 71 height 6
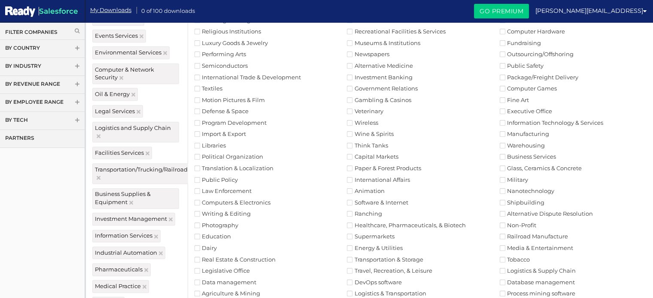
scroll to position [432, 0]
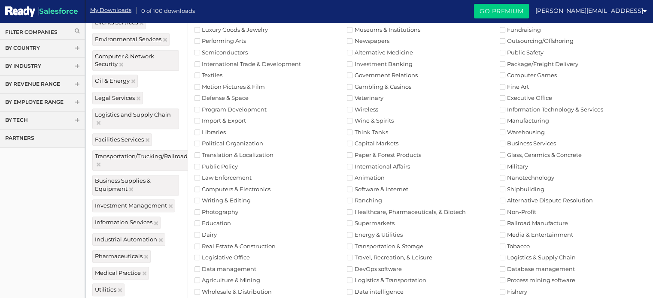
click at [360, 112] on label "Wireless" at bounding box center [362, 110] width 31 height 6
click at [385, 142] on label "Capital Markets" at bounding box center [372, 144] width 51 height 6
click at [385, 154] on label "Paper & Forest Products" at bounding box center [384, 155] width 74 height 6
click at [379, 244] on label "Transportation & Storage" at bounding box center [385, 247] width 76 height 6
click at [409, 281] on label "Logistics & Transportation" at bounding box center [386, 281] width 79 height 6
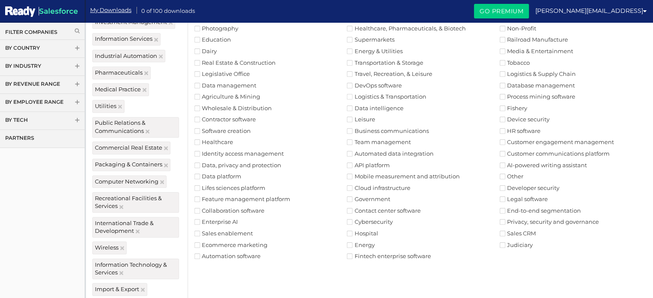
scroll to position [618, 0]
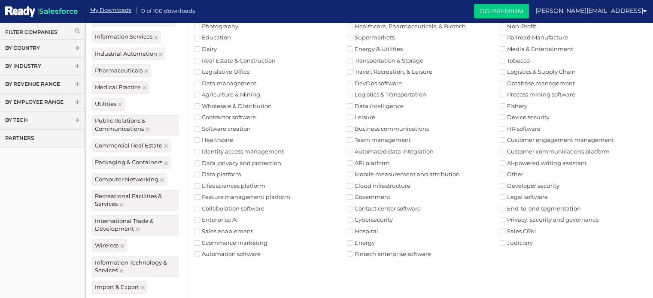
click at [373, 224] on li "Cybersecurity" at bounding box center [423, 220] width 153 height 8
click at [373, 221] on label "Cybersecurity" at bounding box center [370, 220] width 46 height 6
click at [373, 219] on label "Cybersecurity" at bounding box center [370, 220] width 46 height 6
click at [378, 221] on label "Cybersecurity" at bounding box center [370, 220] width 46 height 6
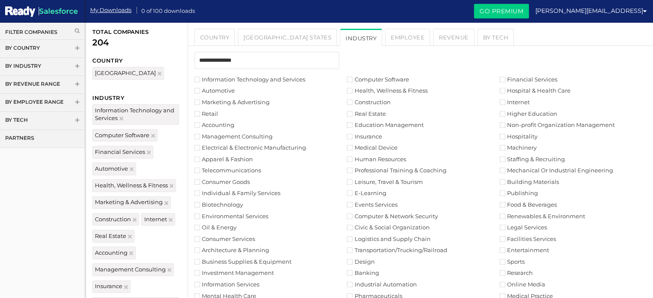
scroll to position [0, 0]
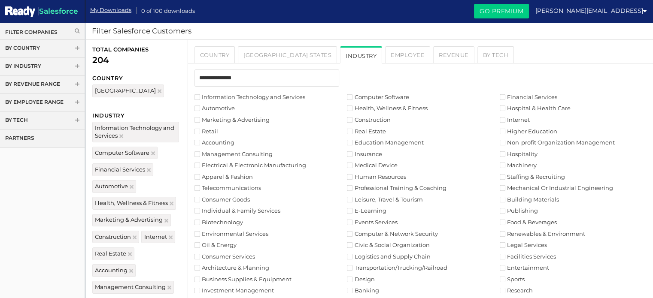
click at [521, 155] on label "Hospitality" at bounding box center [519, 155] width 38 height 6
click at [519, 167] on label "Machinery" at bounding box center [518, 166] width 37 height 6
click at [519, 176] on label "Staffing & Recruiting" at bounding box center [532, 177] width 65 height 6
click at [519, 188] on label "Mechanical Or Industrial Engineering" at bounding box center [556, 188] width 113 height 6
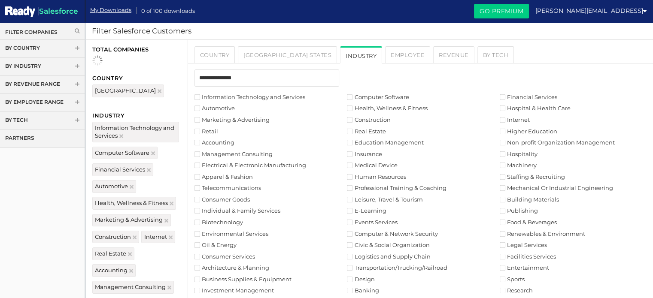
click at [519, 197] on label "Building Materials" at bounding box center [529, 200] width 59 height 6
click at [525, 234] on label "Renewables & Environment" at bounding box center [542, 234] width 85 height 6
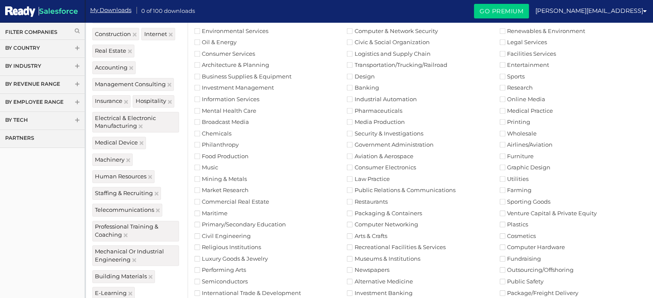
scroll to position [209, 0]
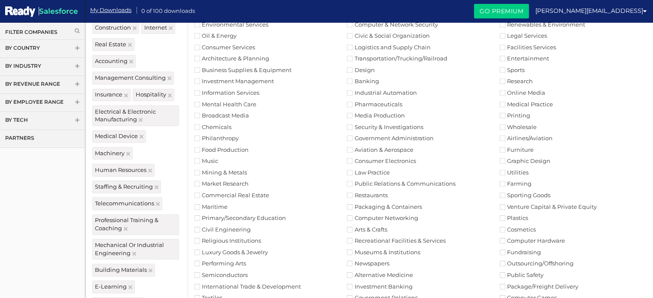
click at [526, 207] on label "Venture Capital & Private Equity" at bounding box center [548, 207] width 97 height 6
click at [522, 216] on label "Plastics" at bounding box center [514, 219] width 28 height 6
click at [525, 239] on label "Computer Hardware" at bounding box center [532, 241] width 65 height 6
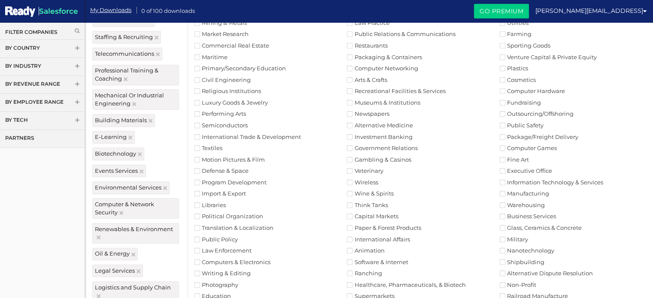
scroll to position [382, 0]
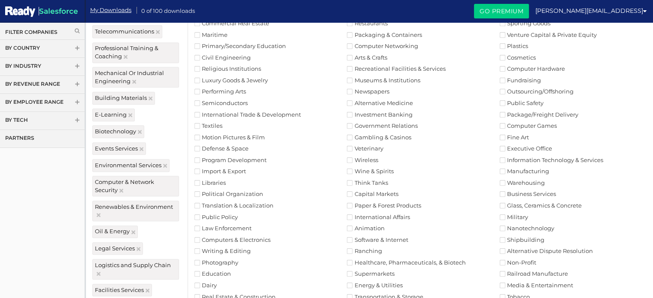
click at [527, 116] on label "Package/Freight Delivery" at bounding box center [539, 115] width 79 height 6
click at [526, 184] on label "Warehousing" at bounding box center [522, 183] width 45 height 6
click at [536, 203] on label "Glass, Ceramics & Concrete" at bounding box center [541, 206] width 82 height 6
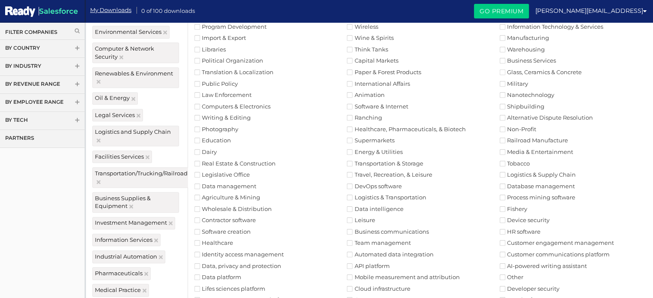
scroll to position [517, 0]
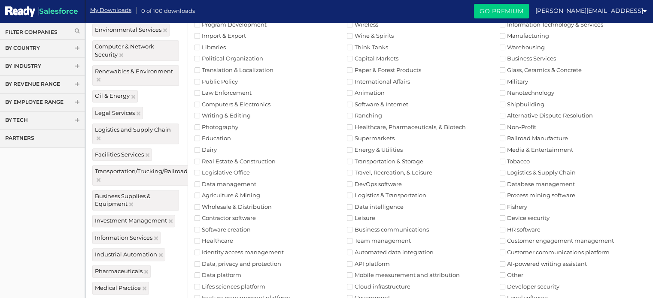
click at [558, 173] on label "Logistics & Supply Chain" at bounding box center [538, 173] width 76 height 6
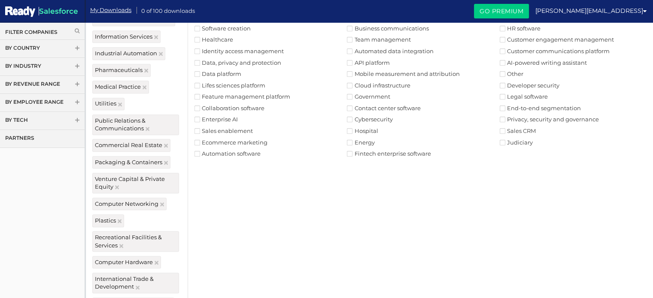
scroll to position [721, 0]
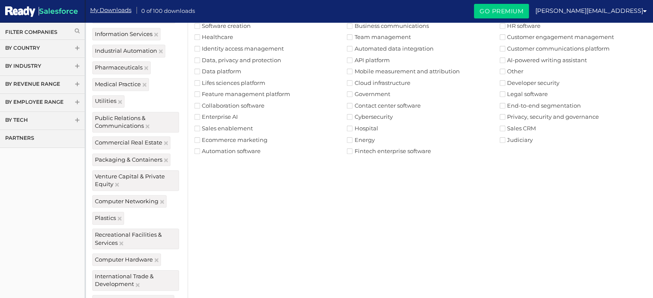
click at [516, 85] on label "Developer security" at bounding box center [530, 83] width 60 height 6
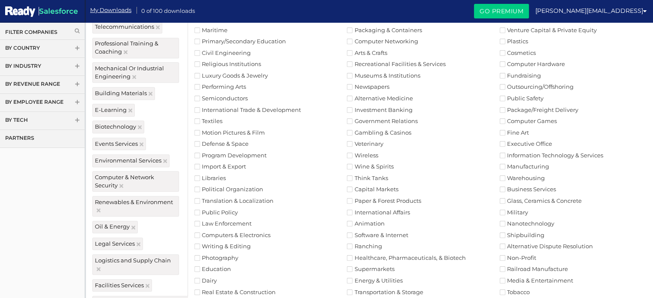
scroll to position [0, 0]
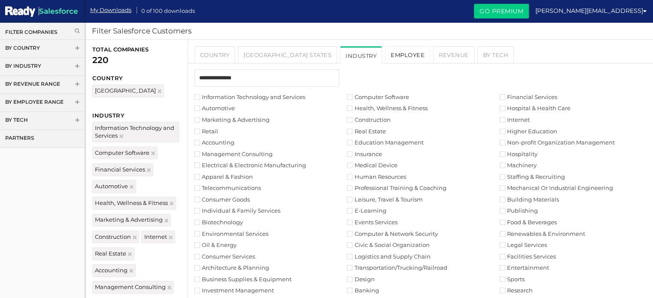
click at [385, 52] on link "Employee" at bounding box center [407, 54] width 45 height 17
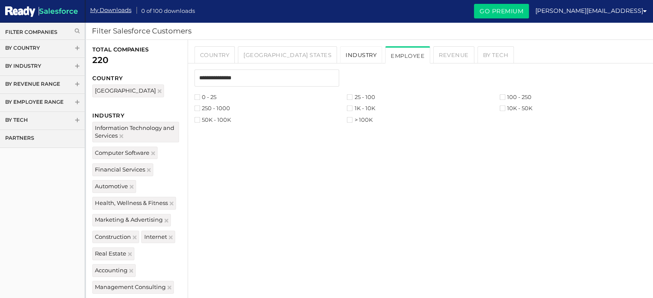
click at [340, 56] on link "Industry" at bounding box center [361, 54] width 42 height 17
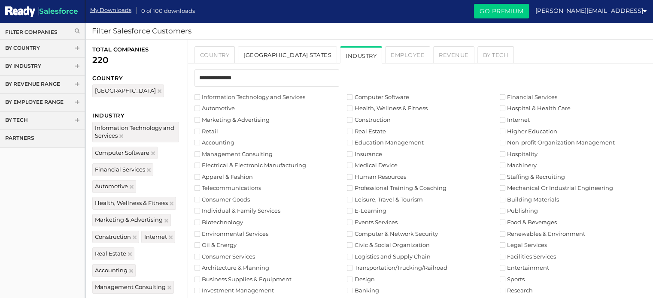
click at [257, 59] on link "USA States" at bounding box center [287, 54] width 99 height 17
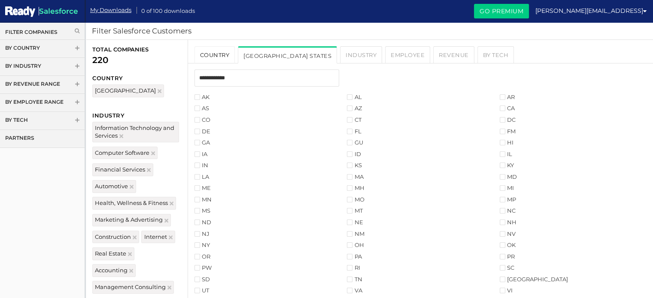
click at [213, 55] on link "Country" at bounding box center [214, 54] width 41 height 17
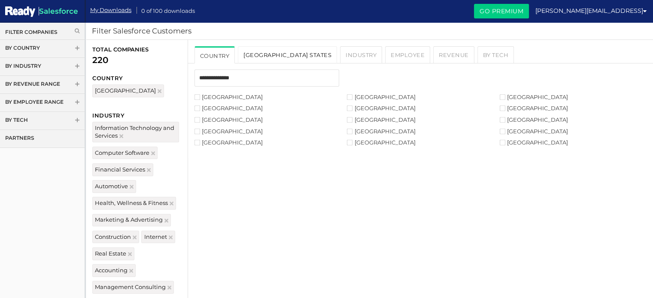
click at [260, 51] on link "USA States" at bounding box center [287, 54] width 99 height 17
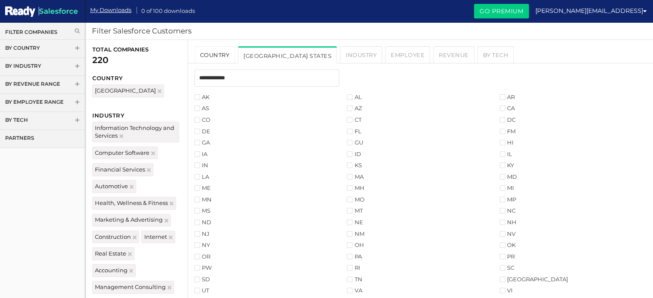
click at [200, 54] on link "Country" at bounding box center [214, 54] width 41 height 17
click at [215, 56] on link "Country" at bounding box center [214, 54] width 41 height 17
click at [223, 54] on link "Country" at bounding box center [214, 54] width 41 height 17
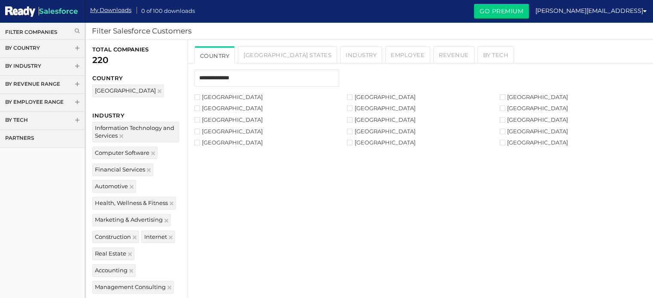
click at [36, 33] on link "Filter Companies" at bounding box center [42, 31] width 74 height 7
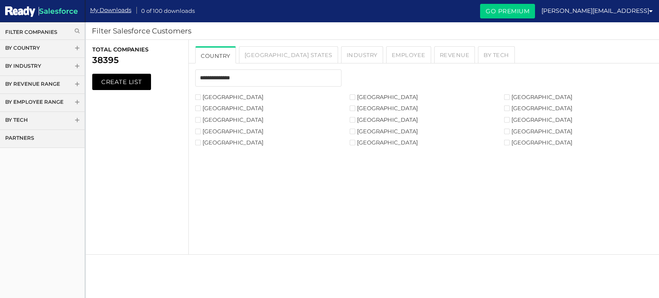
click at [364, 96] on label "[GEOGRAPHIC_DATA]" at bounding box center [384, 97] width 68 height 6
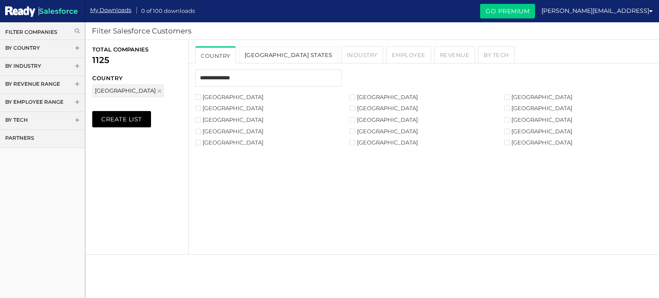
click at [251, 52] on link "[GEOGRAPHIC_DATA] States" at bounding box center [288, 54] width 99 height 17
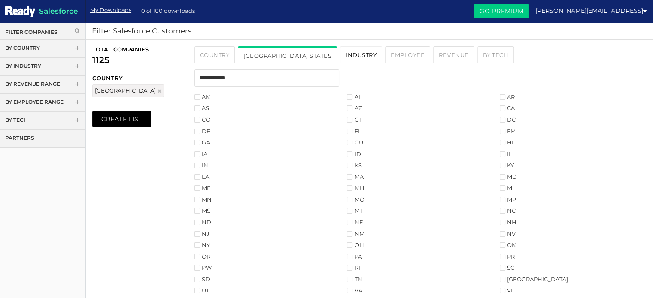
click at [340, 52] on link "Industry" at bounding box center [361, 54] width 42 height 17
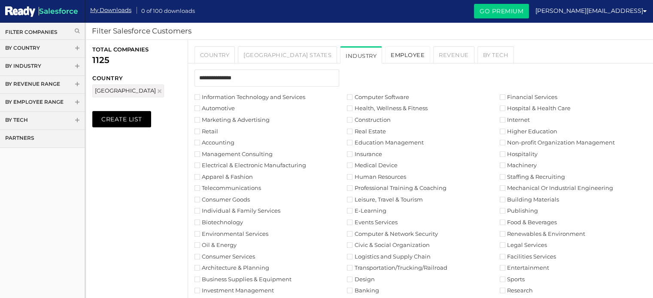
click at [385, 58] on link "Employee" at bounding box center [407, 54] width 45 height 17
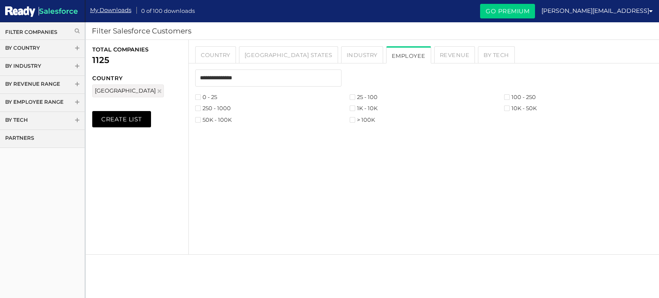
click at [209, 94] on label "0 - 25" at bounding box center [206, 97] width 22 height 6
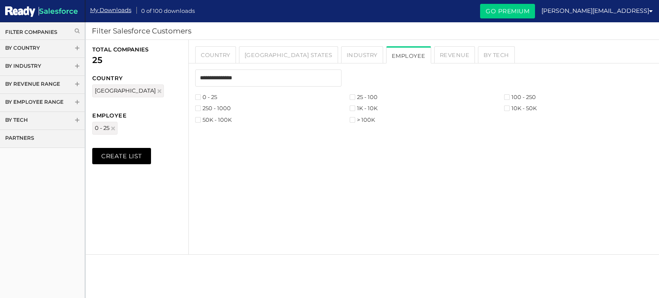
click at [376, 96] on label "25 - 100" at bounding box center [364, 97] width 28 height 6
click at [513, 95] on label "100 - 250" at bounding box center [520, 97] width 32 height 6
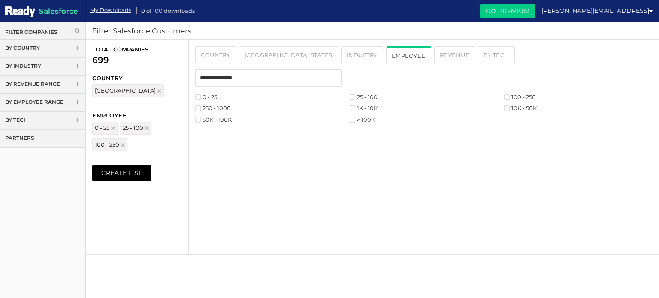
click at [213, 111] on label "250 - 1000" at bounding box center [213, 109] width 36 height 6
click at [364, 111] on label "1K - 10K" at bounding box center [364, 109] width 28 height 6
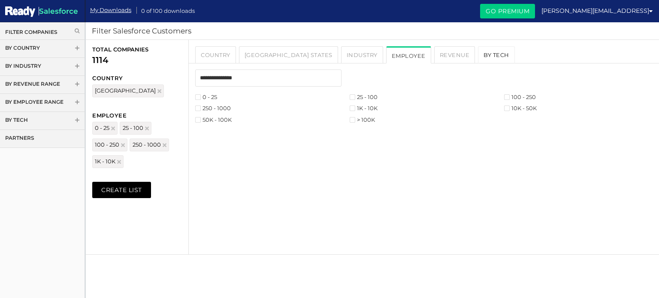
click at [478, 55] on link "By Tech" at bounding box center [496, 54] width 37 height 17
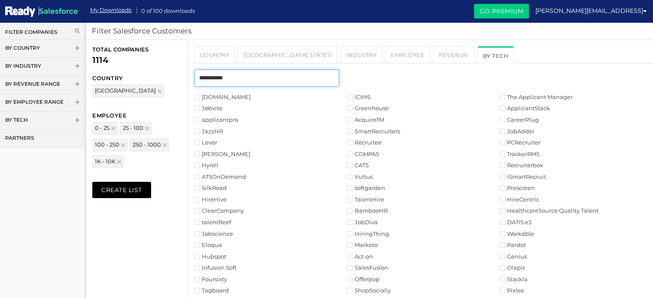
click at [254, 74] on input "text" at bounding box center [266, 78] width 145 height 17
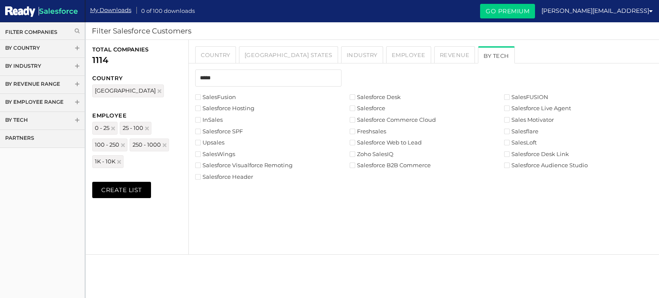
click at [356, 106] on label "Salesforce" at bounding box center [368, 109] width 36 height 6
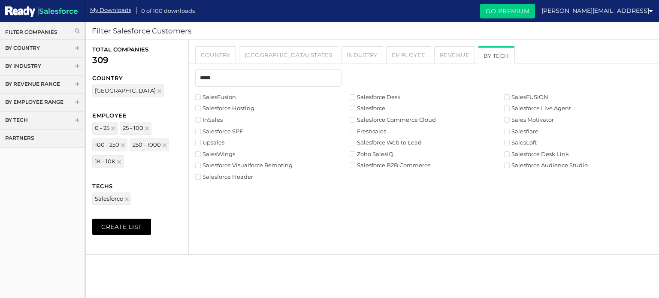
click at [216, 230] on div "Country [GEOGRAPHIC_DATA] States Industry Employee Revenue By Tech Filter compa…" at bounding box center [424, 147] width 471 height 215
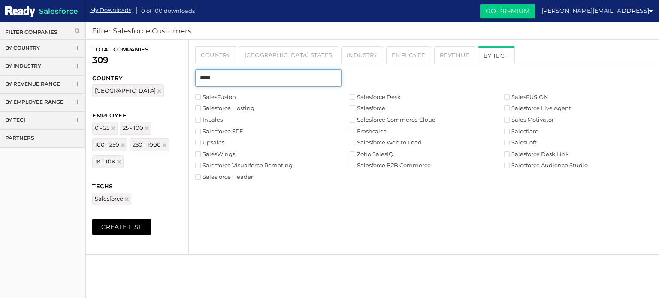
click at [287, 81] on input "*****" at bounding box center [268, 78] width 146 height 17
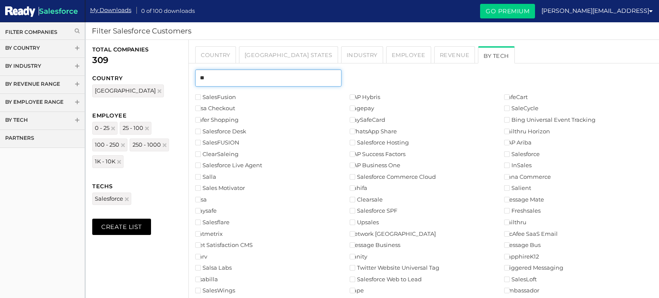
type input "*"
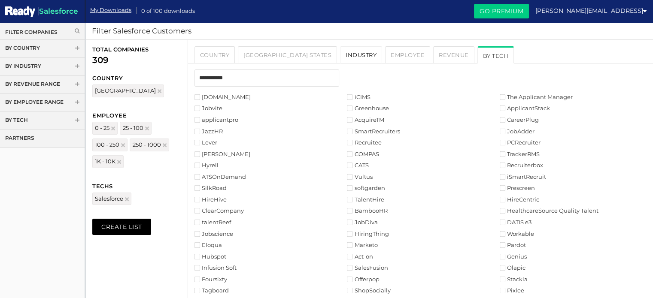
click at [340, 54] on link "Industry" at bounding box center [361, 54] width 42 height 17
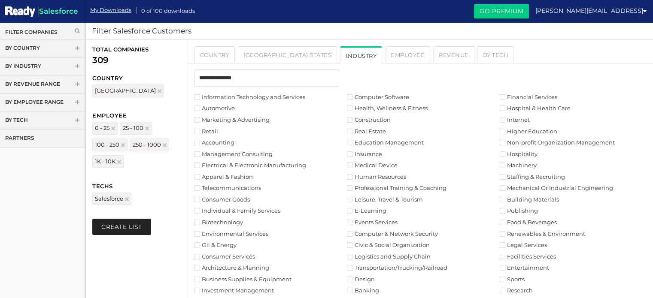
click at [141, 220] on button "Create List" at bounding box center [121, 227] width 59 height 16
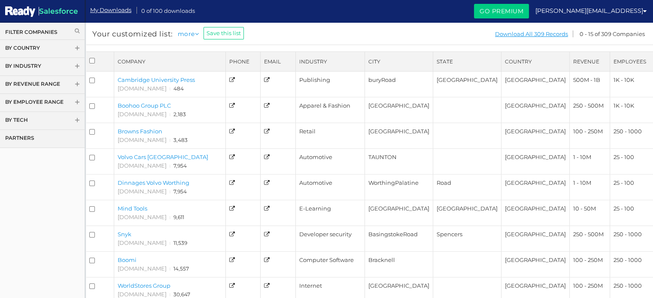
click at [228, 32] on link "Save this list" at bounding box center [223, 33] width 40 height 12
click at [220, 40] on input "text" at bounding box center [237, 34] width 68 height 11
type input "**********"
click at [276, 40] on input "****" at bounding box center [281, 35] width 16 height 10
click at [505, 29] on link "Download All 309 Records" at bounding box center [532, 34] width 74 height 11
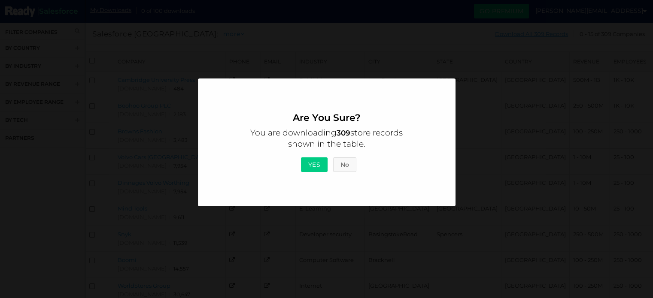
click at [342, 161] on button "No" at bounding box center [344, 165] width 23 height 15
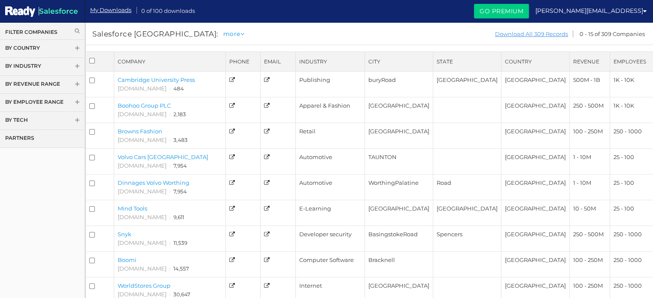
click at [533, 33] on link "Download All 309 Records" at bounding box center [532, 34] width 74 height 11
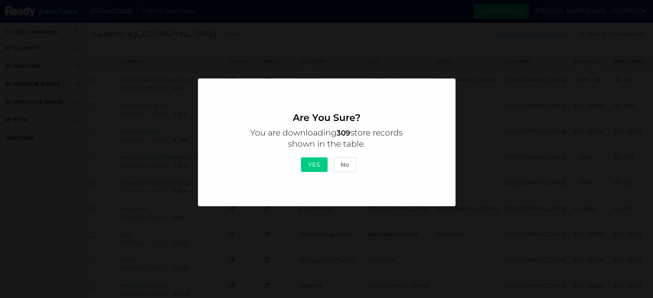
click at [313, 167] on button "Yes" at bounding box center [314, 165] width 27 height 15
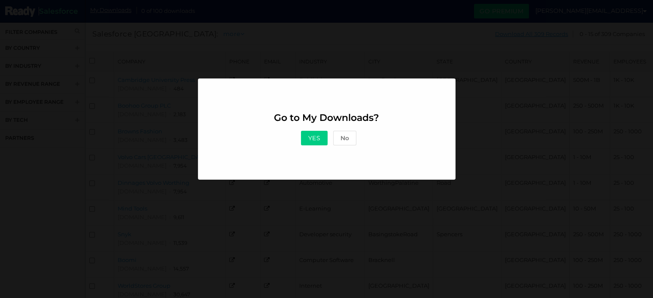
click at [319, 131] on button "Yes" at bounding box center [314, 138] width 27 height 15
